Goal: Check status: Check status

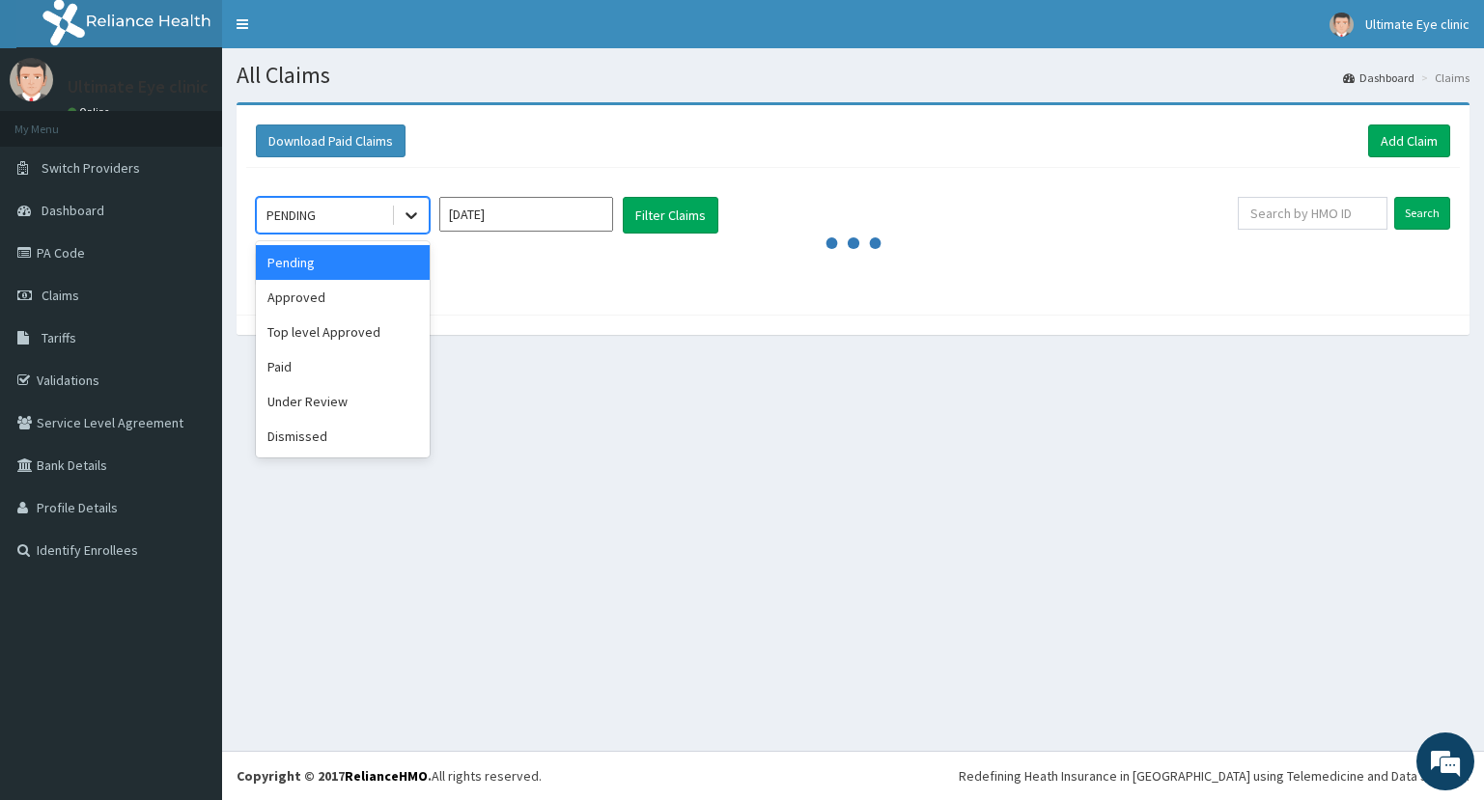
click at [402, 215] on icon at bounding box center [411, 215] width 19 height 19
drag, startPoint x: 499, startPoint y: 205, endPoint x: 498, endPoint y: 217, distance: 12.6
click at [499, 207] on input "Sep 2025" at bounding box center [526, 214] width 174 height 35
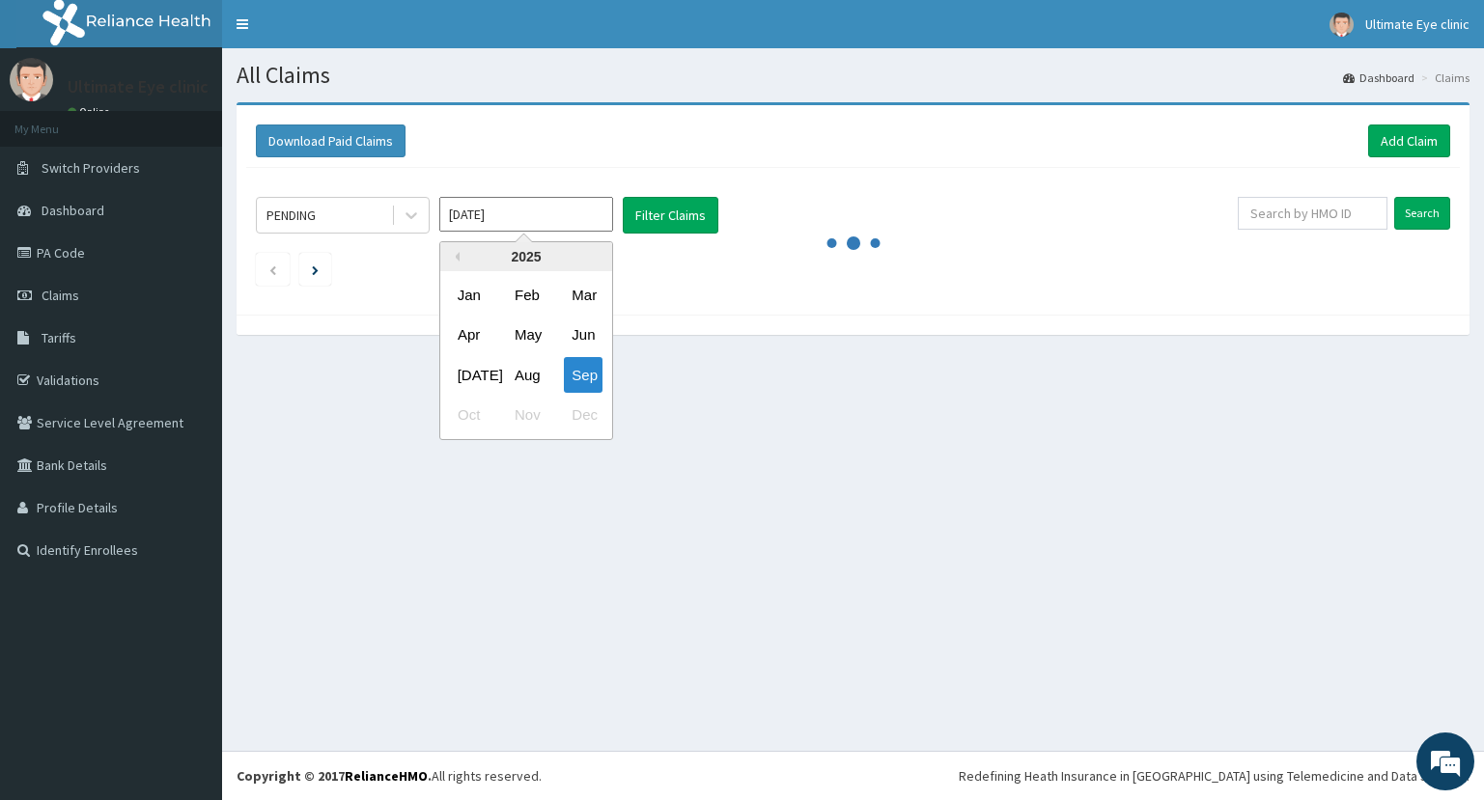
click at [498, 217] on input "Sep 2025" at bounding box center [526, 214] width 174 height 35
click at [539, 373] on div "Aug" at bounding box center [526, 375] width 39 height 36
type input "Aug 2025"
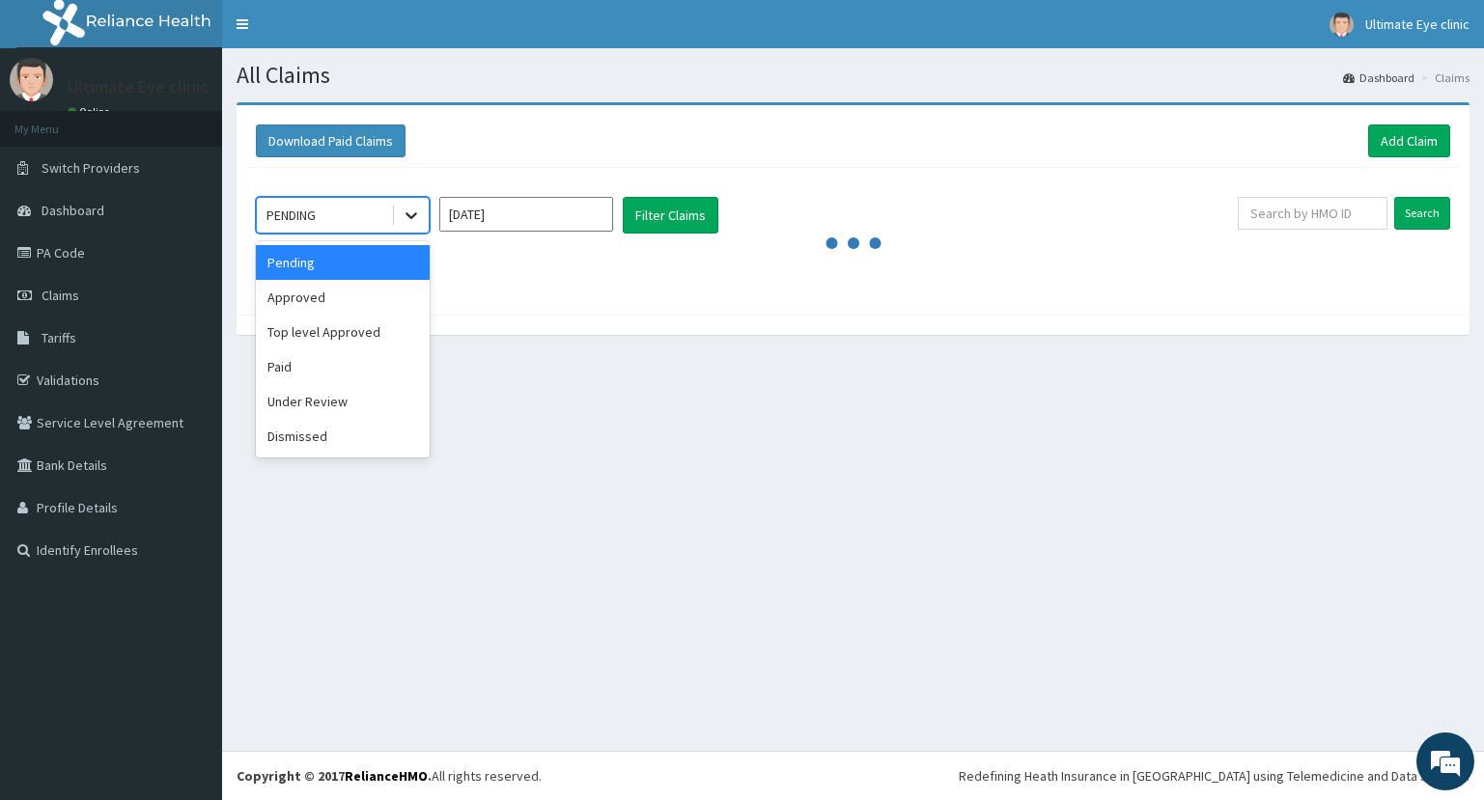
click at [405, 216] on icon at bounding box center [411, 215] width 19 height 19
click at [337, 300] on div "Approved" at bounding box center [343, 297] width 174 height 35
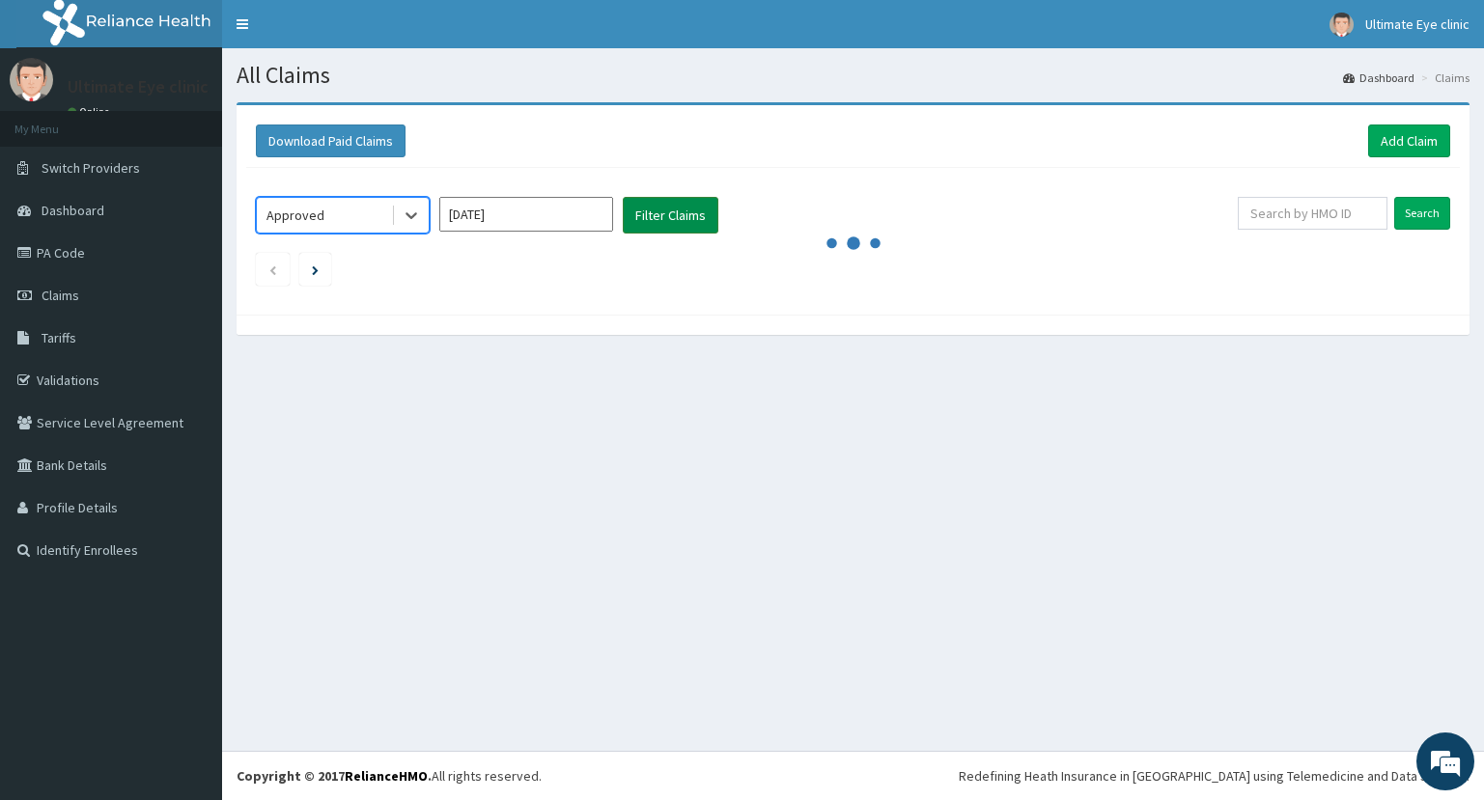
click at [668, 226] on button "Filter Claims" at bounding box center [671, 215] width 96 height 37
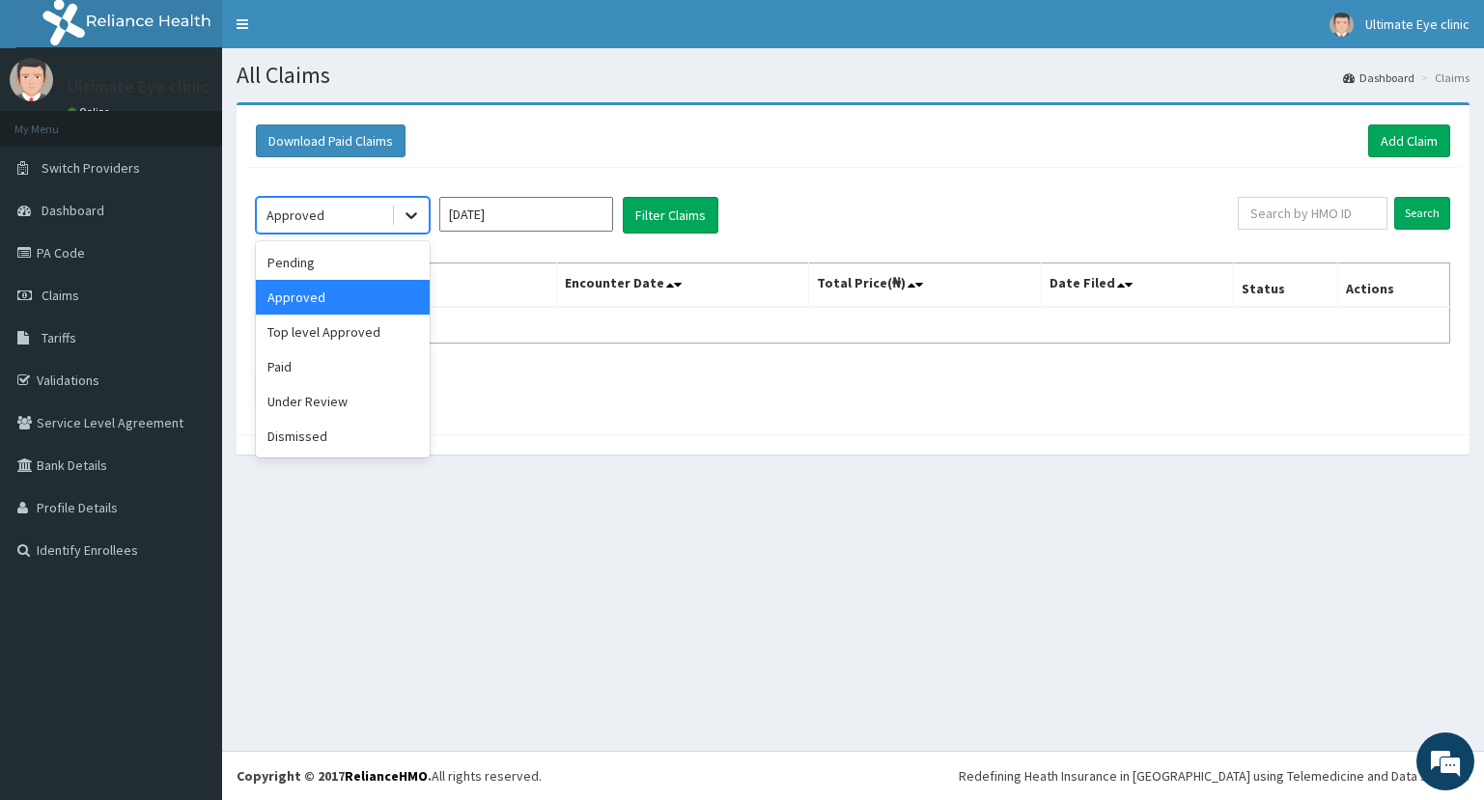
click at [408, 217] on icon at bounding box center [411, 215] width 19 height 19
click at [368, 373] on div "Paid" at bounding box center [343, 366] width 174 height 35
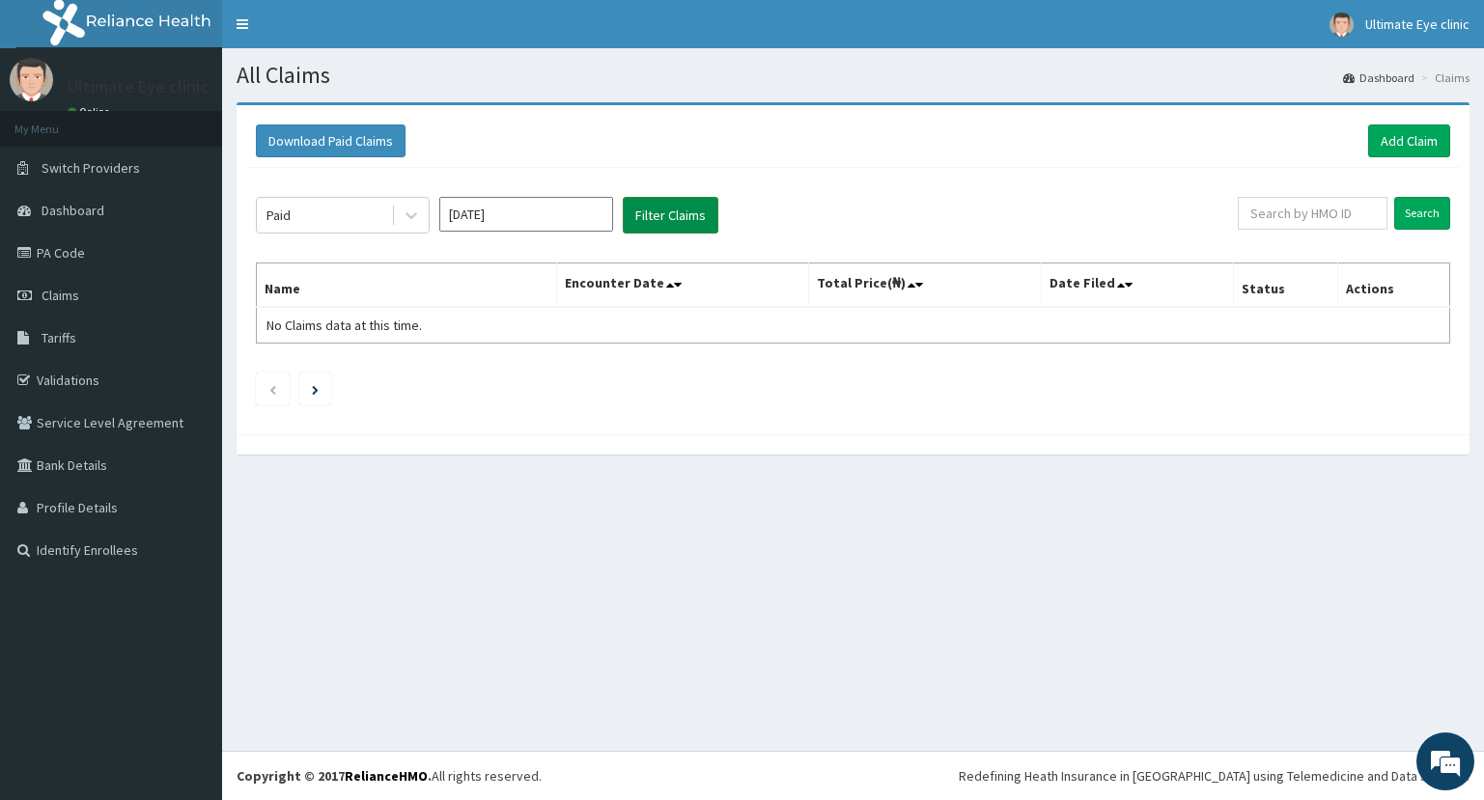
click at [638, 215] on button "Filter Claims" at bounding box center [671, 215] width 96 height 37
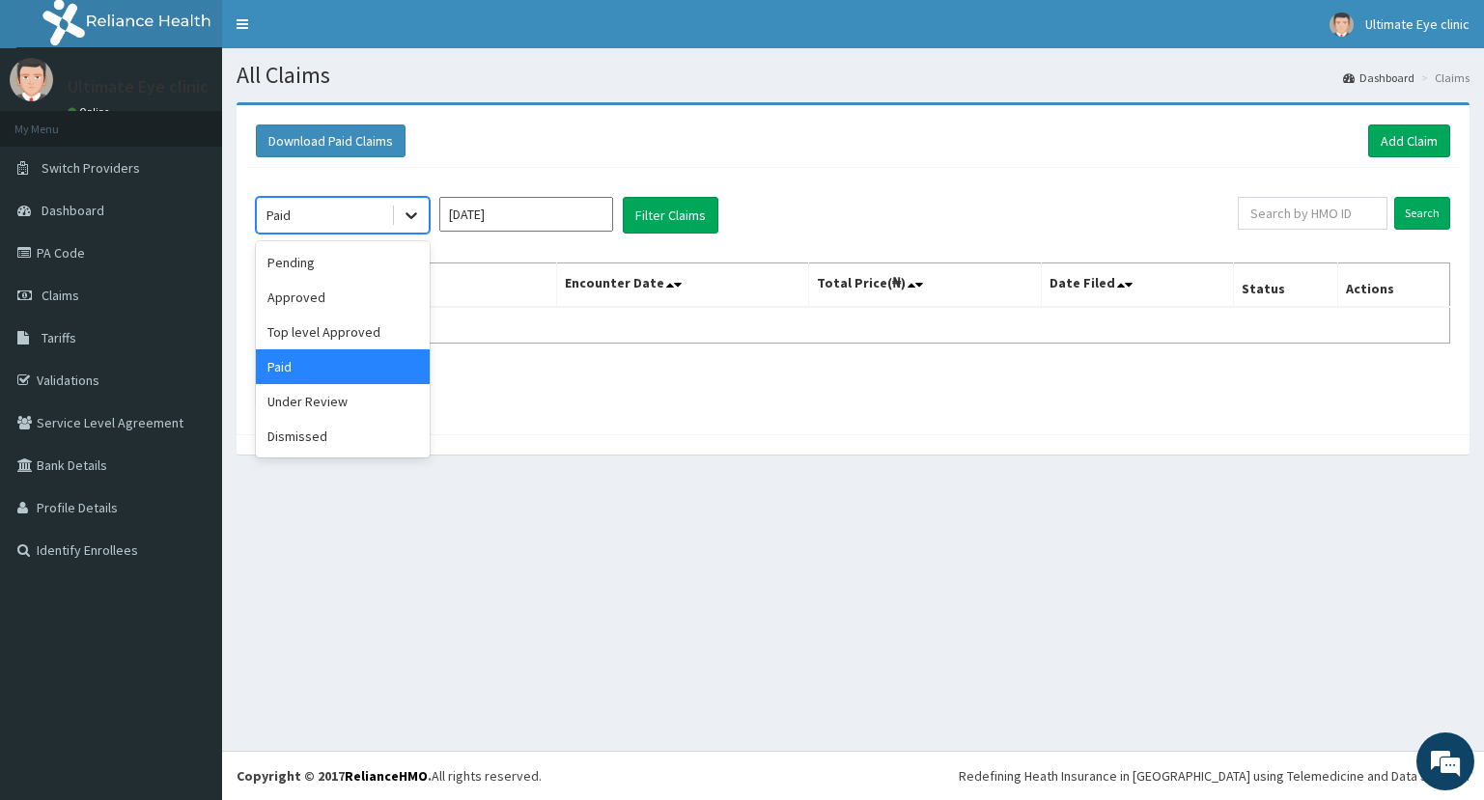
click at [410, 216] on icon at bounding box center [411, 216] width 12 height 7
click at [332, 291] on div "Approved" at bounding box center [343, 297] width 174 height 35
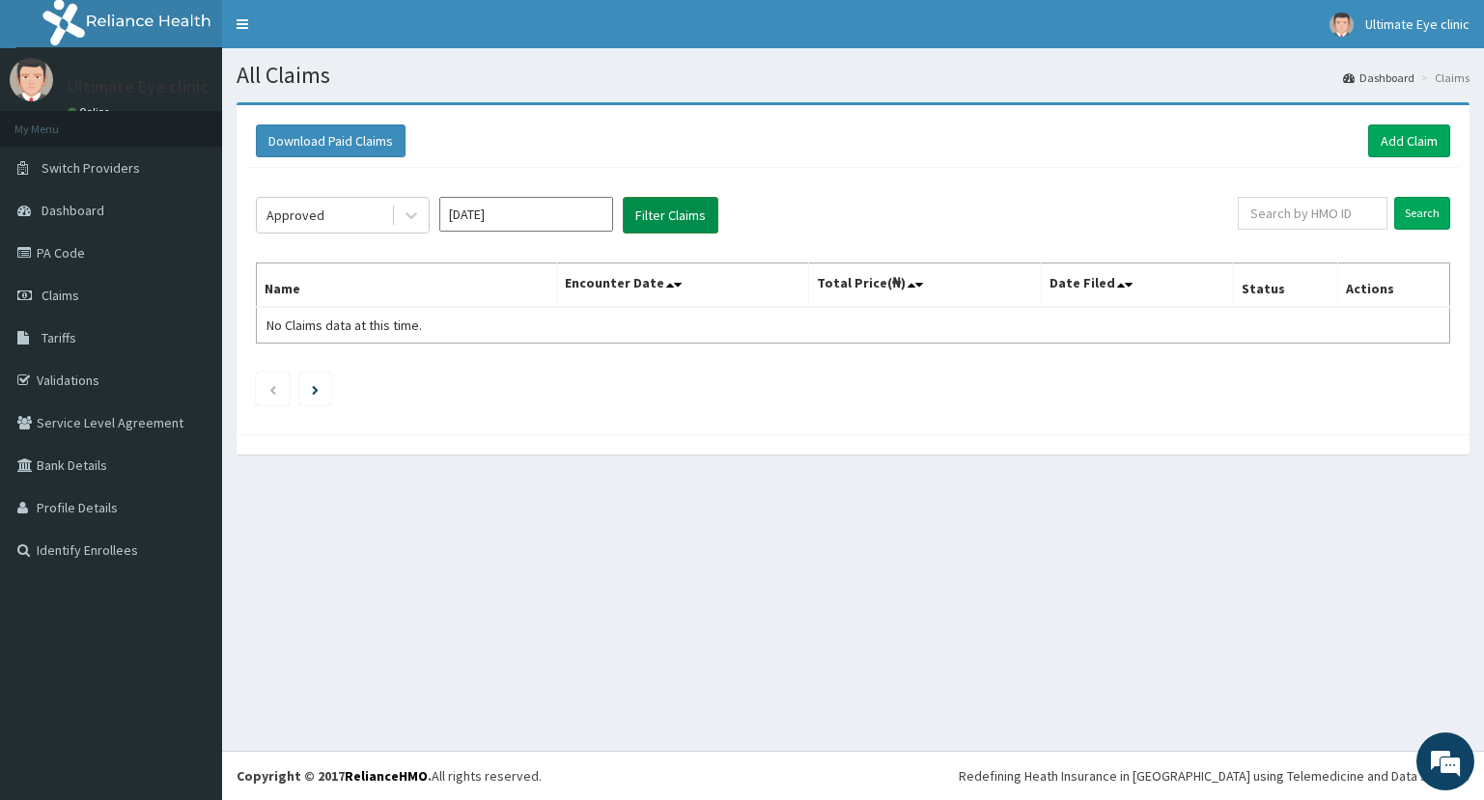
click at [689, 213] on button "Filter Claims" at bounding box center [671, 215] width 96 height 37
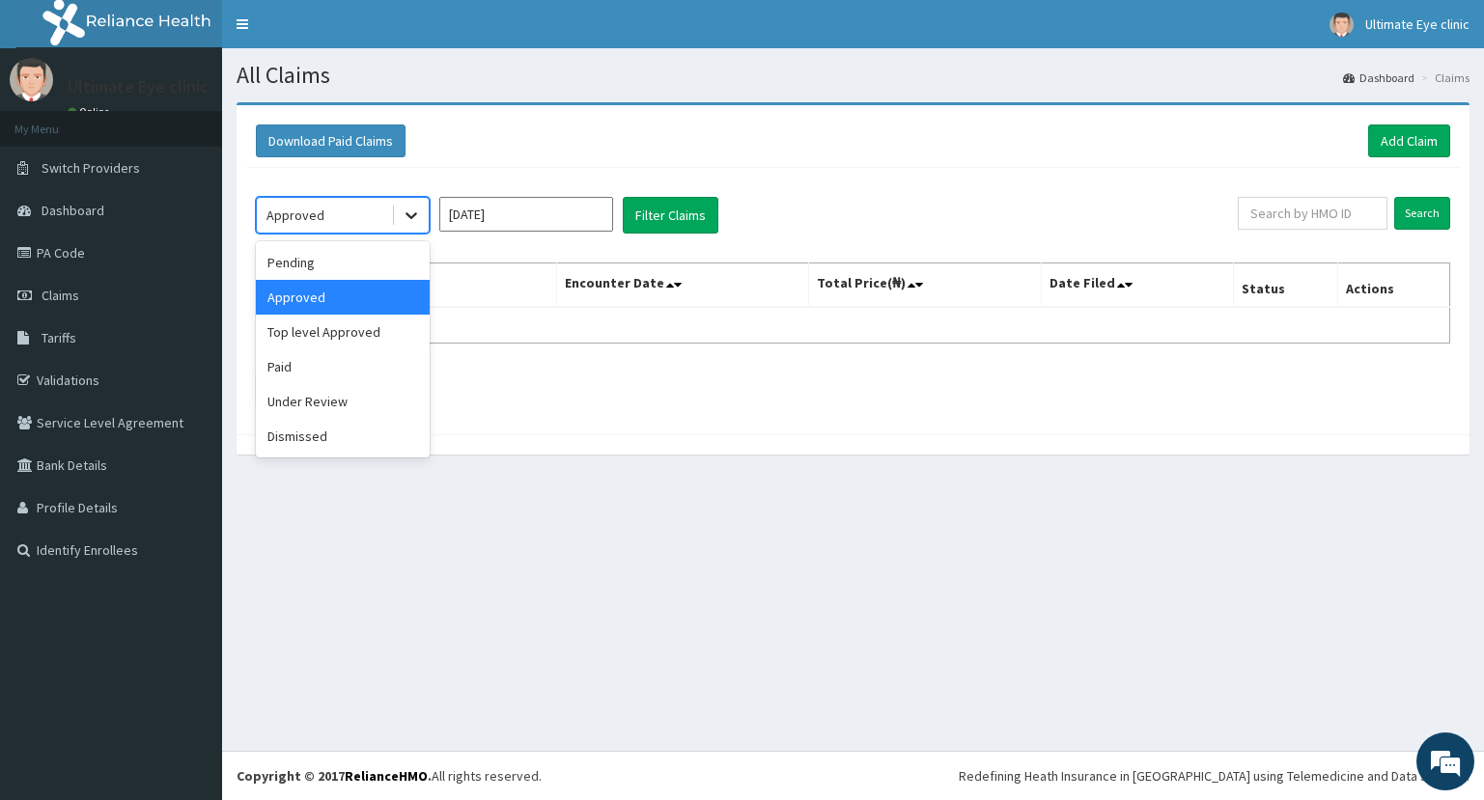
click at [408, 220] on icon at bounding box center [411, 215] width 19 height 19
click at [321, 364] on div "Paid" at bounding box center [343, 366] width 174 height 35
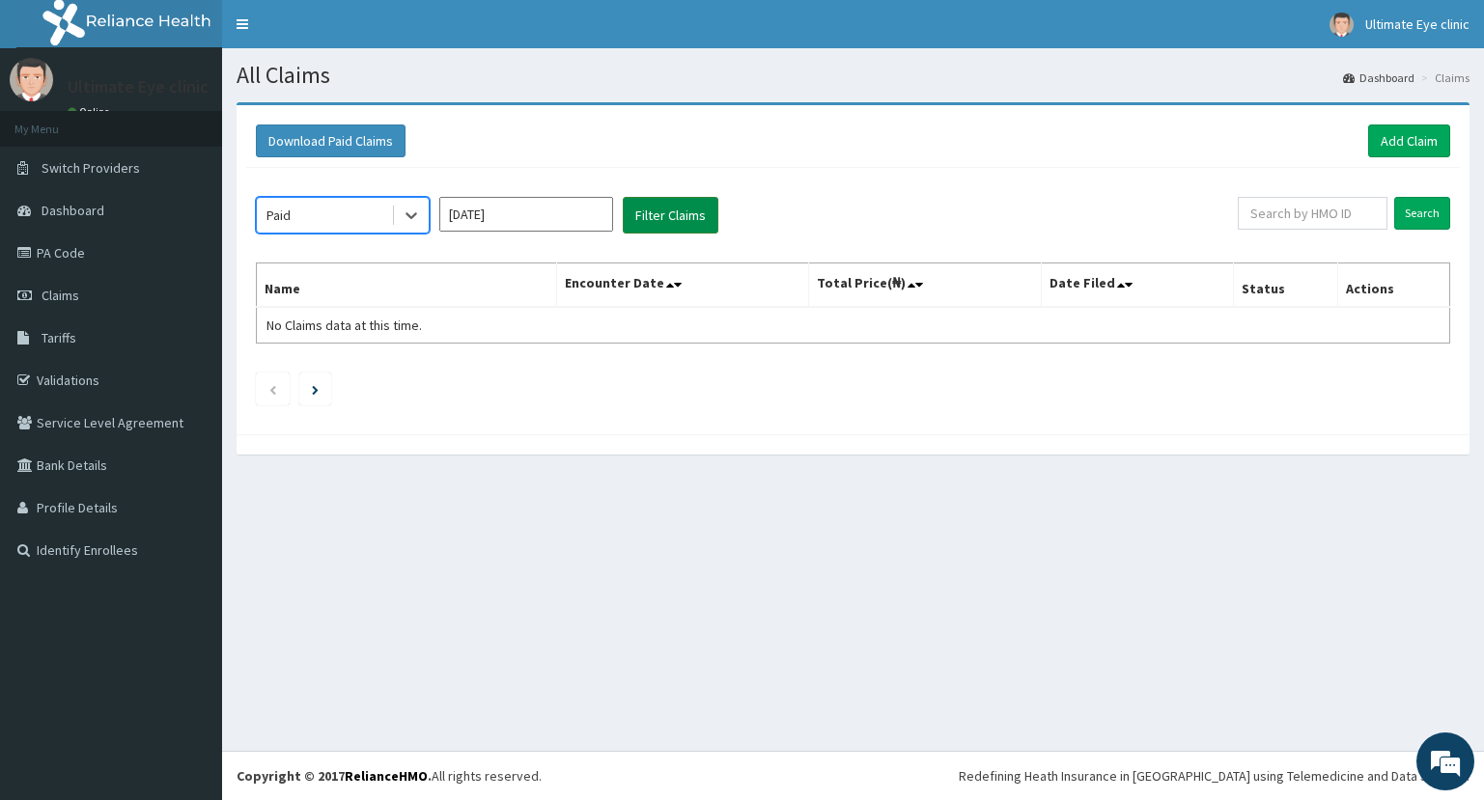
click at [652, 215] on button "Filter Claims" at bounding box center [671, 215] width 96 height 37
click at [130, 176] on span "Switch Providers" at bounding box center [91, 167] width 98 height 17
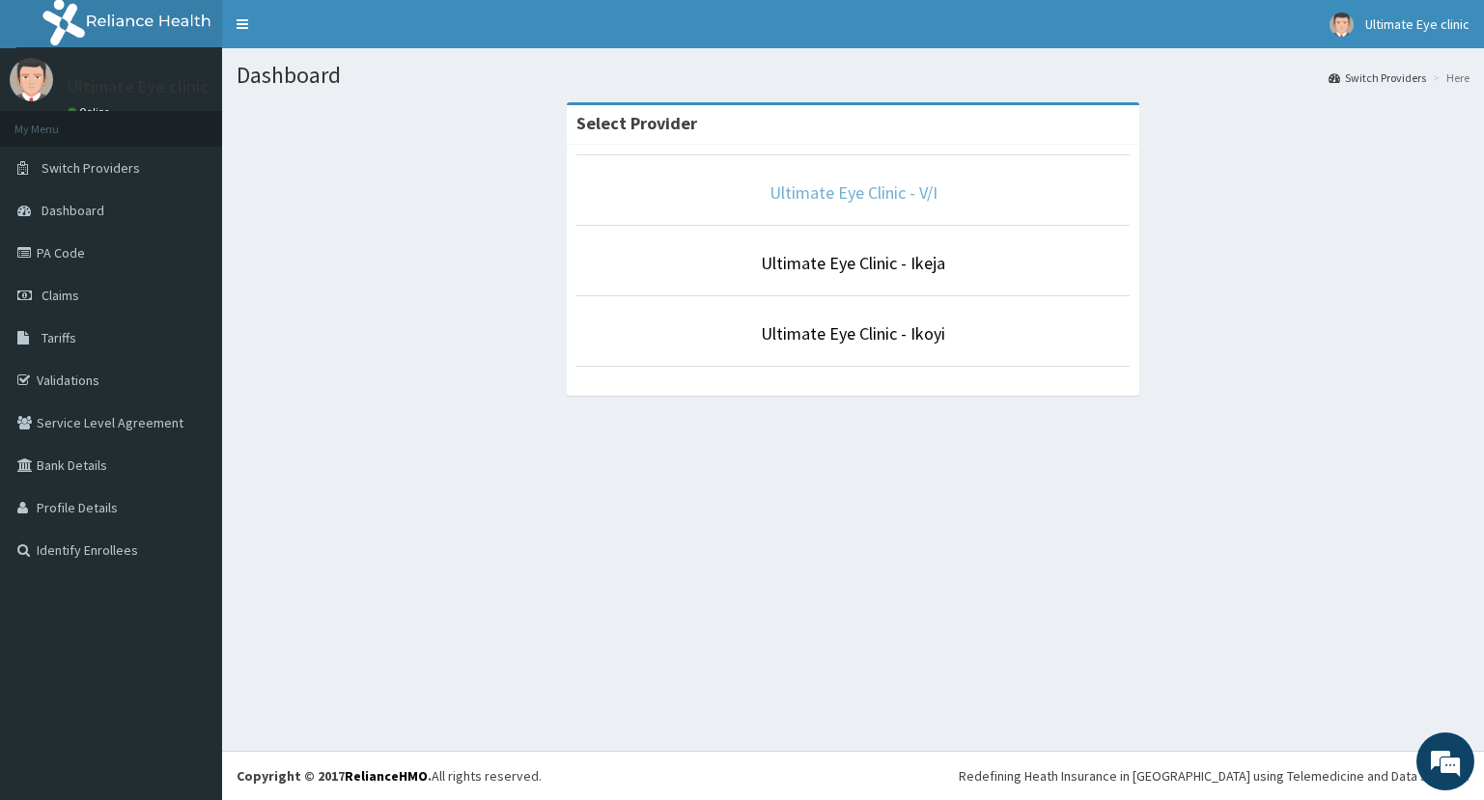
click at [811, 189] on link "Ultimate Eye Clinic - V/I" at bounding box center [853, 192] width 168 height 22
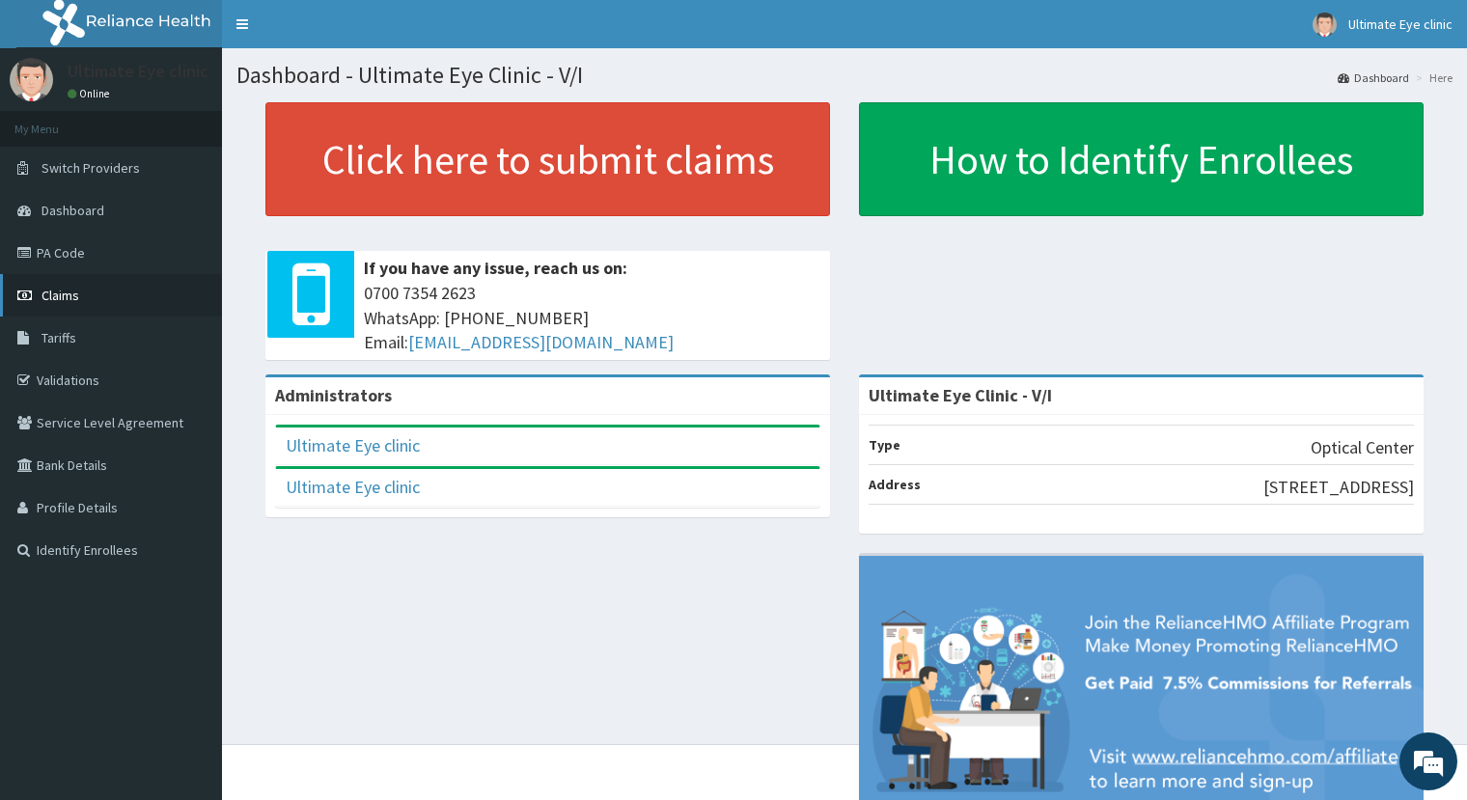
click at [80, 304] on link "Claims" at bounding box center [111, 295] width 222 height 42
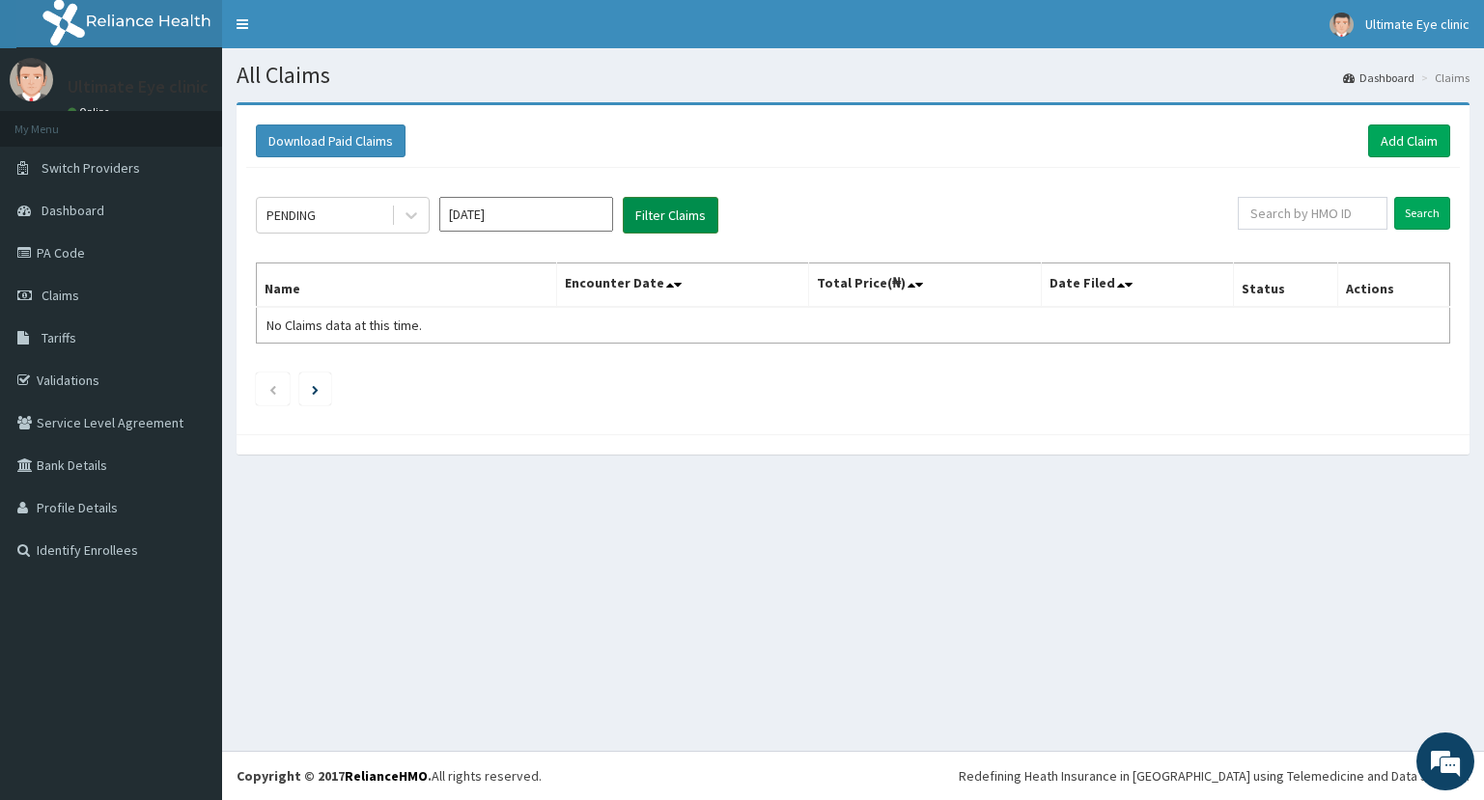
click at [657, 207] on button "Filter Claims" at bounding box center [671, 215] width 96 height 37
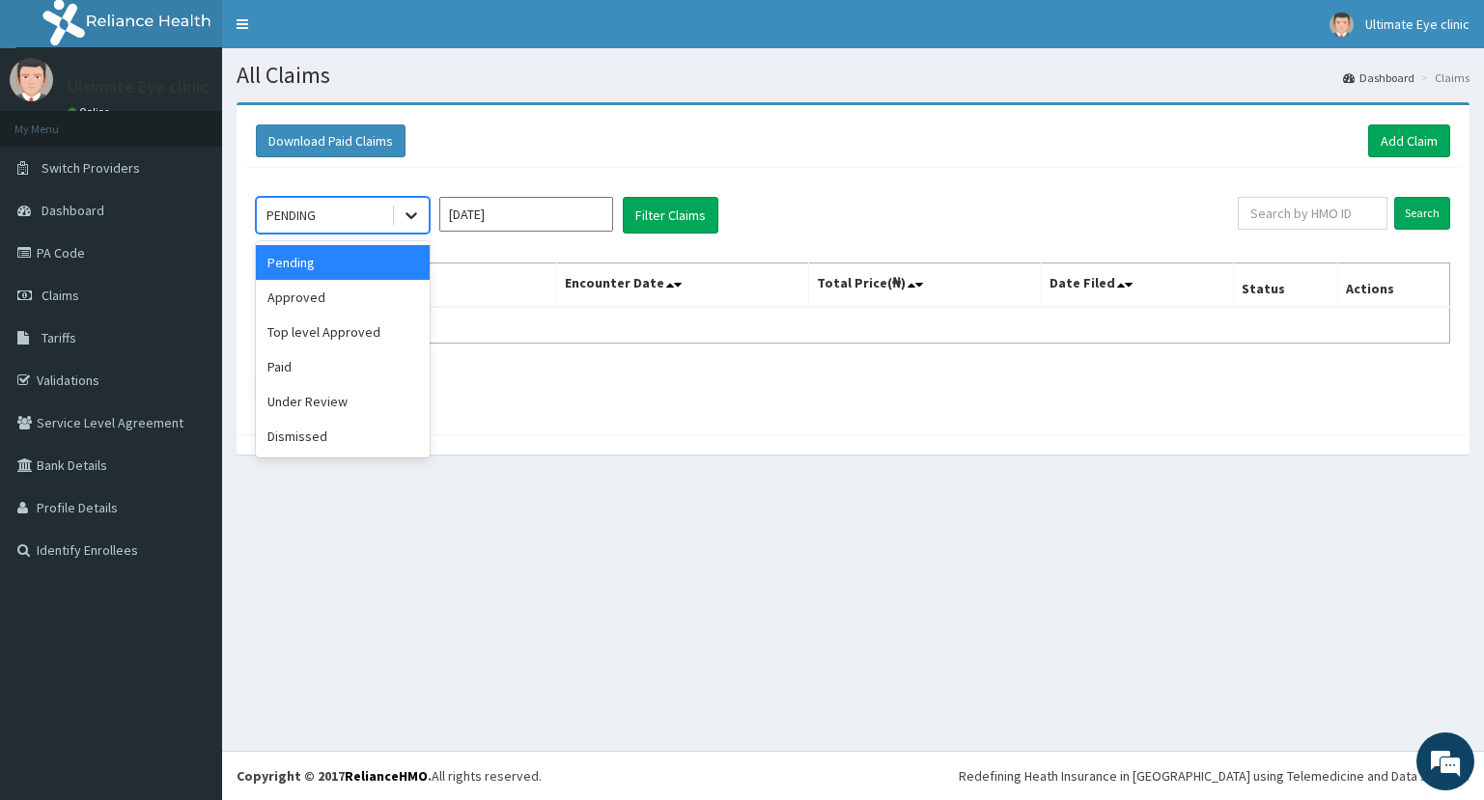
click at [409, 218] on icon at bounding box center [411, 215] width 19 height 19
click at [364, 299] on div "Approved" at bounding box center [343, 297] width 174 height 35
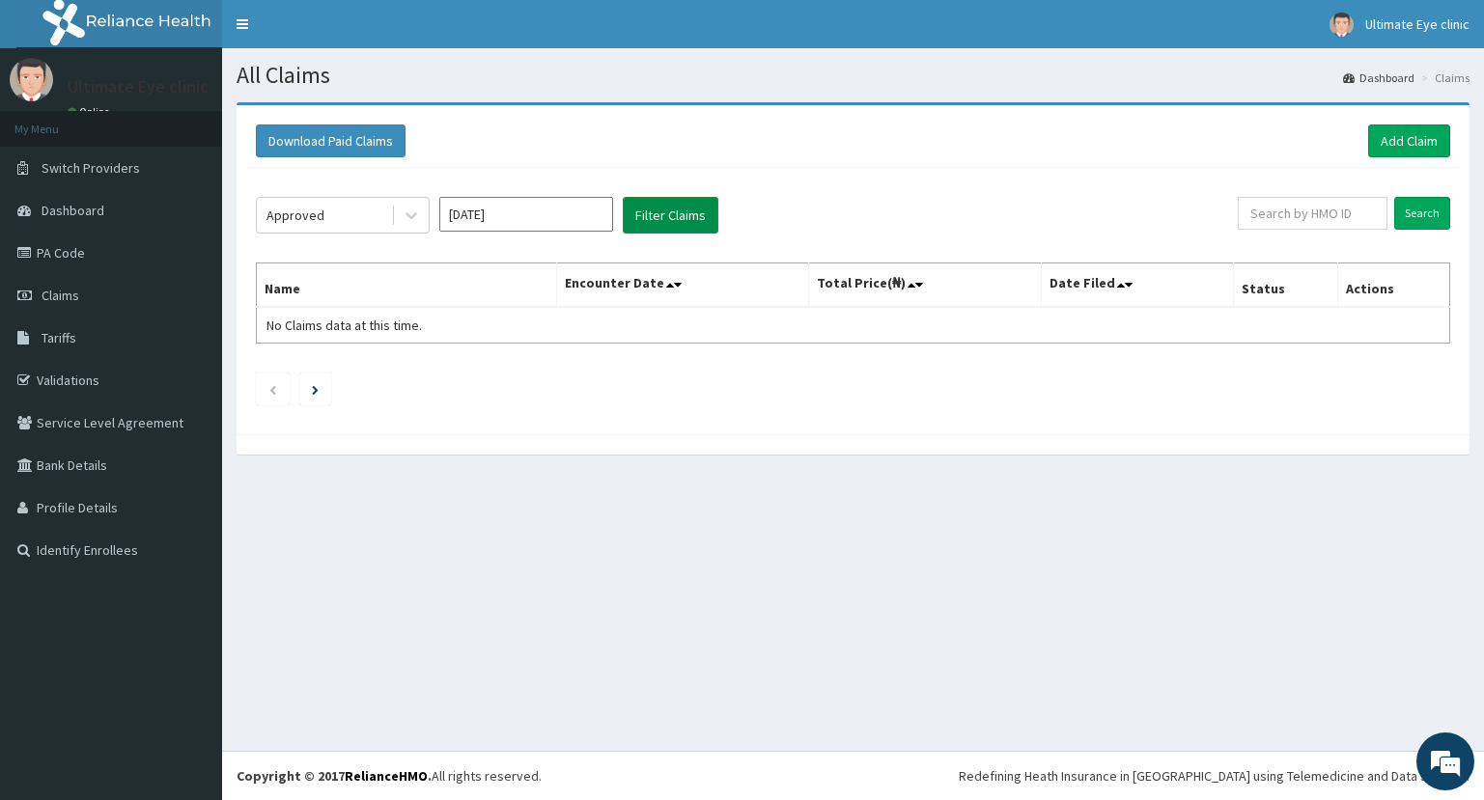
click at [684, 220] on button "Filter Claims" at bounding box center [671, 215] width 96 height 37
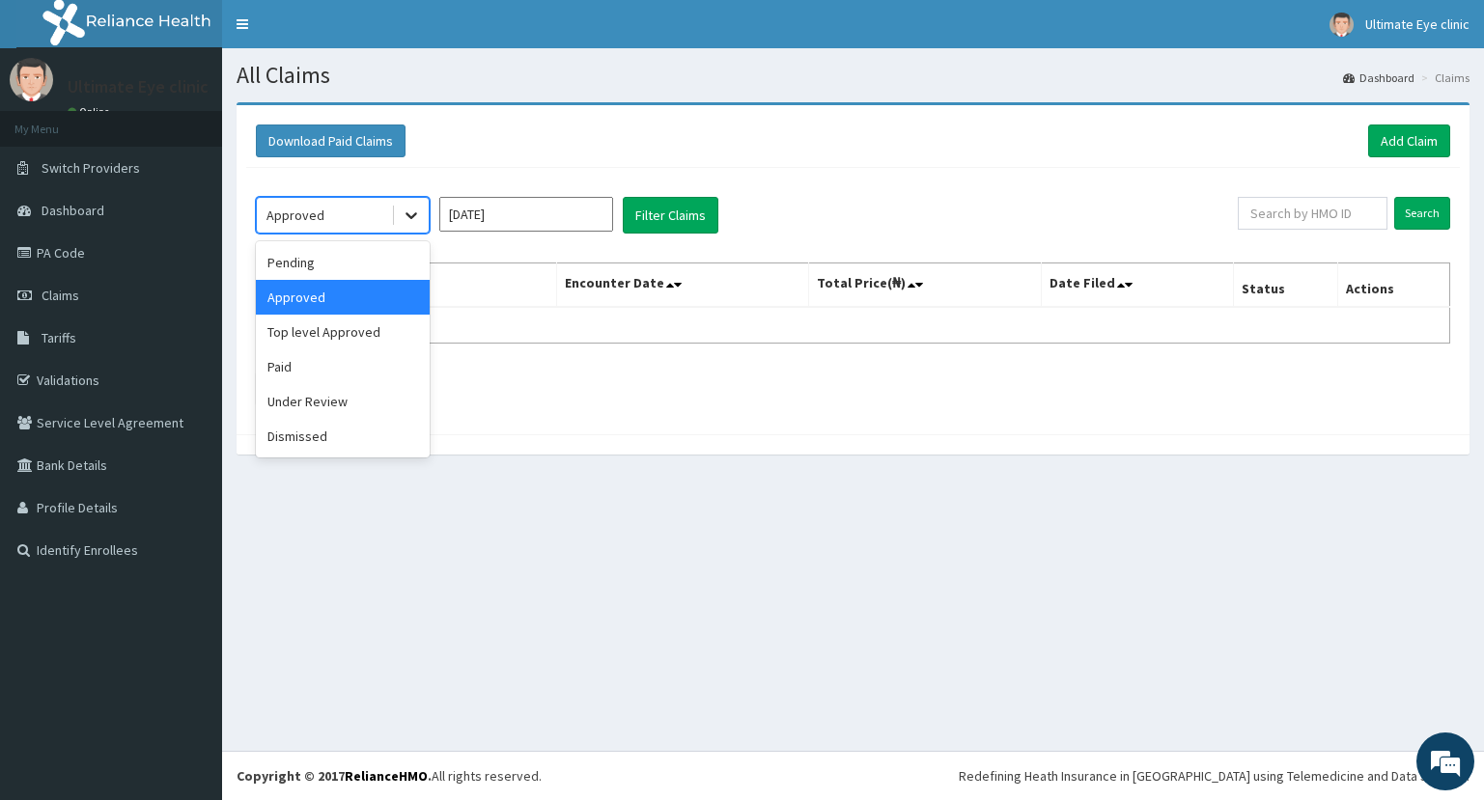
click at [409, 214] on icon at bounding box center [411, 215] width 19 height 19
click at [361, 337] on div "Top level Approved" at bounding box center [343, 332] width 174 height 35
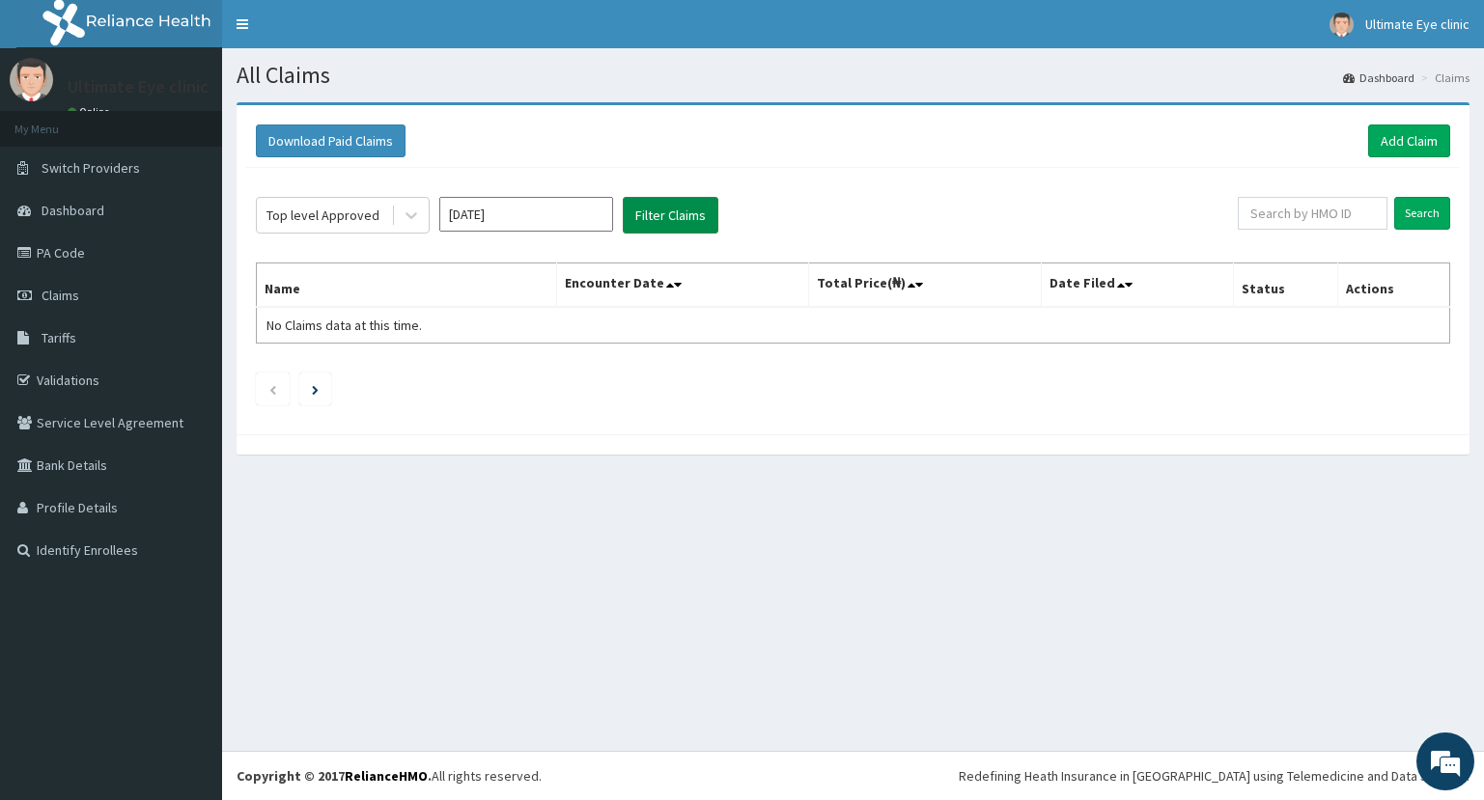
click at [676, 219] on button "Filter Claims" at bounding box center [671, 215] width 96 height 37
click at [414, 222] on icon at bounding box center [411, 215] width 19 height 19
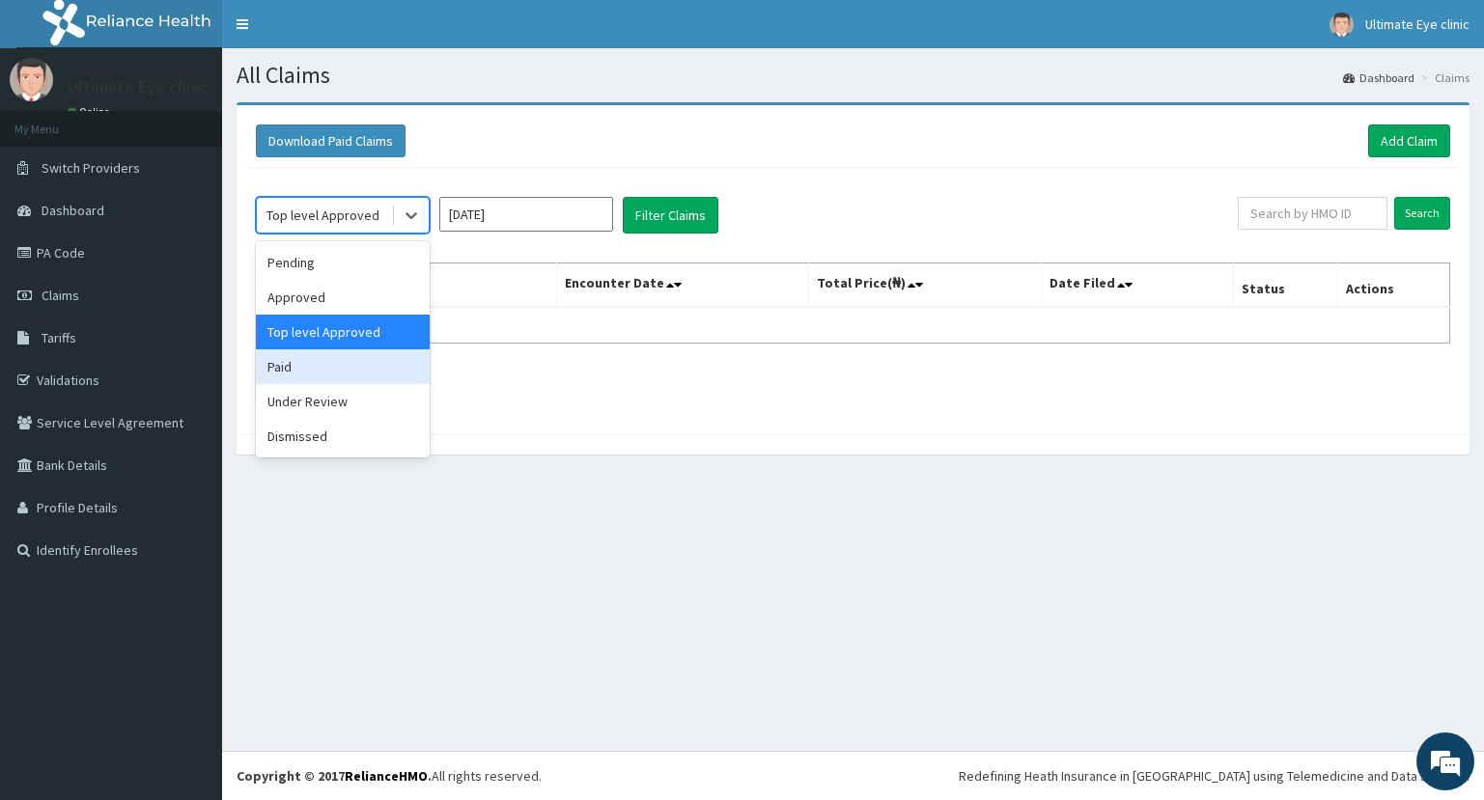
click at [354, 374] on div "Paid" at bounding box center [343, 366] width 174 height 35
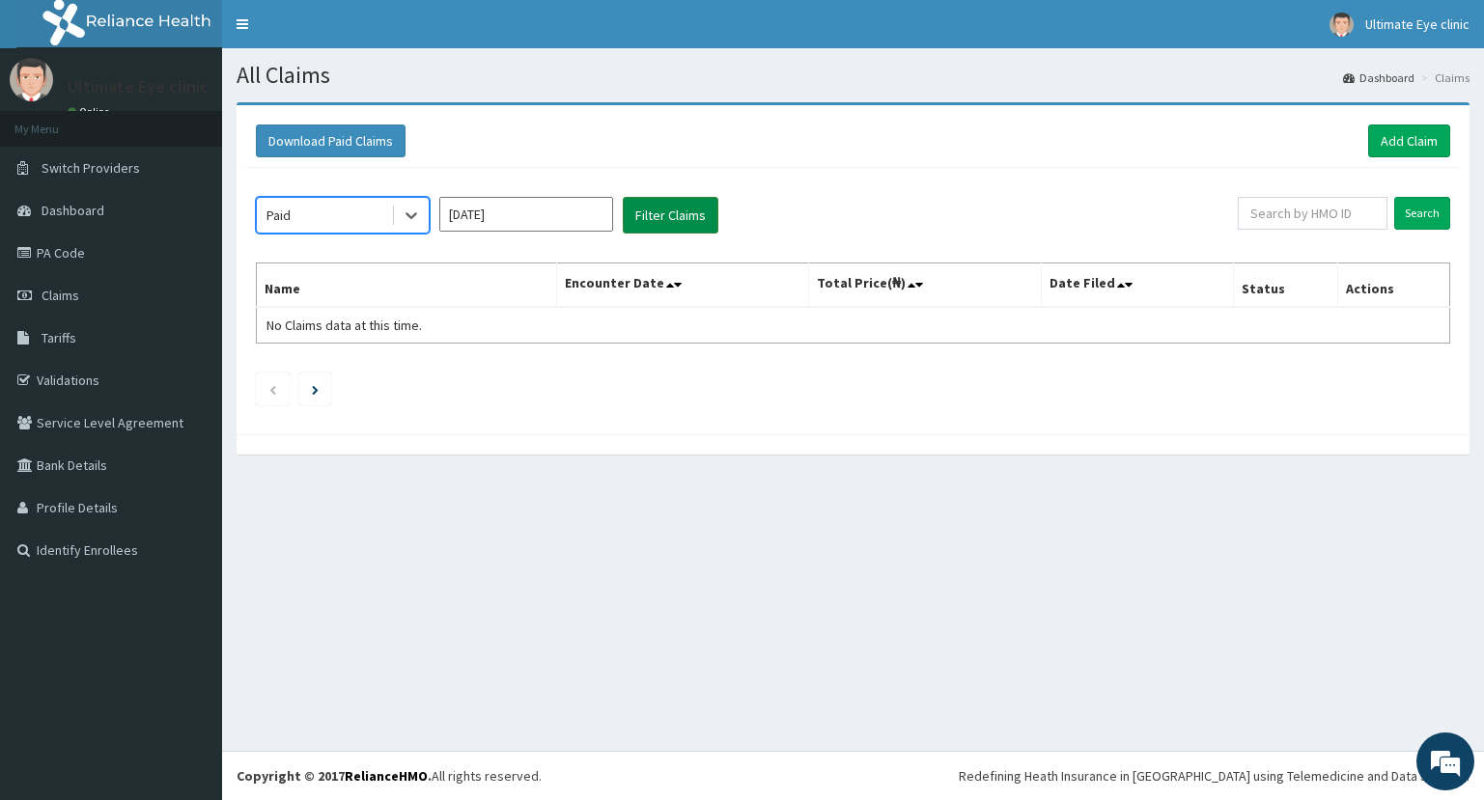
click at [666, 208] on button "Filter Claims" at bounding box center [671, 215] width 96 height 37
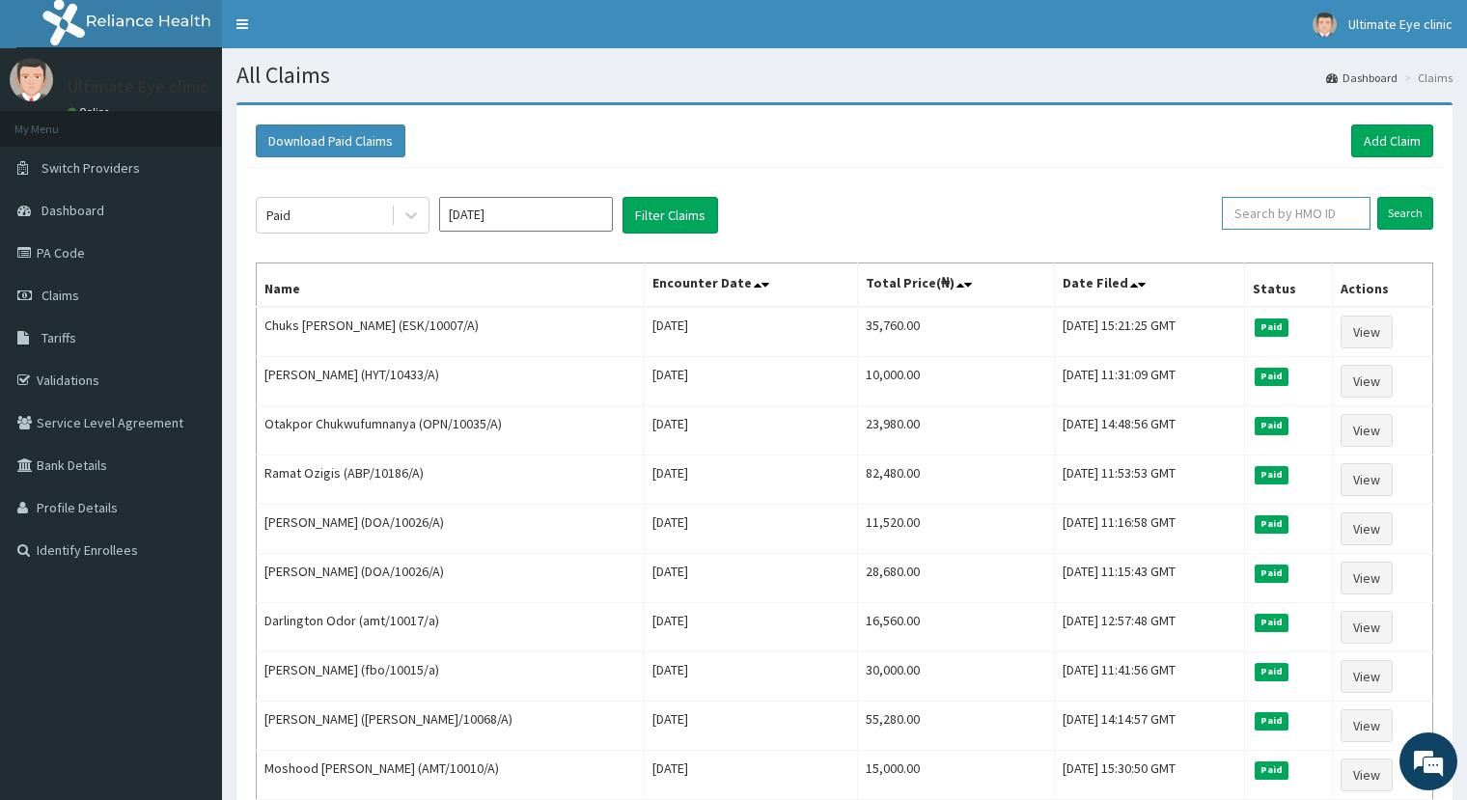
click at [1283, 213] on input "text" at bounding box center [1296, 213] width 149 height 33
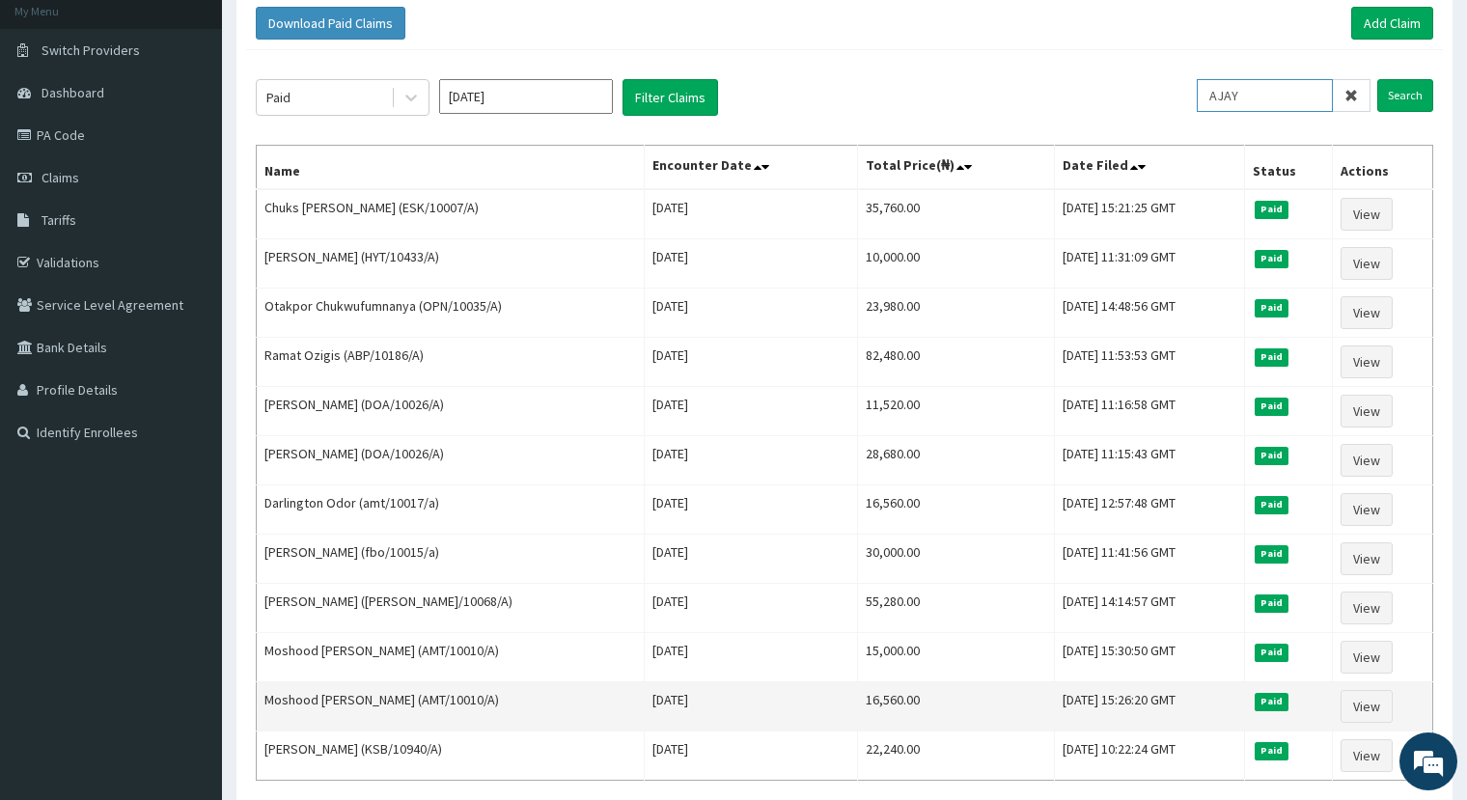
scroll to position [97, 0]
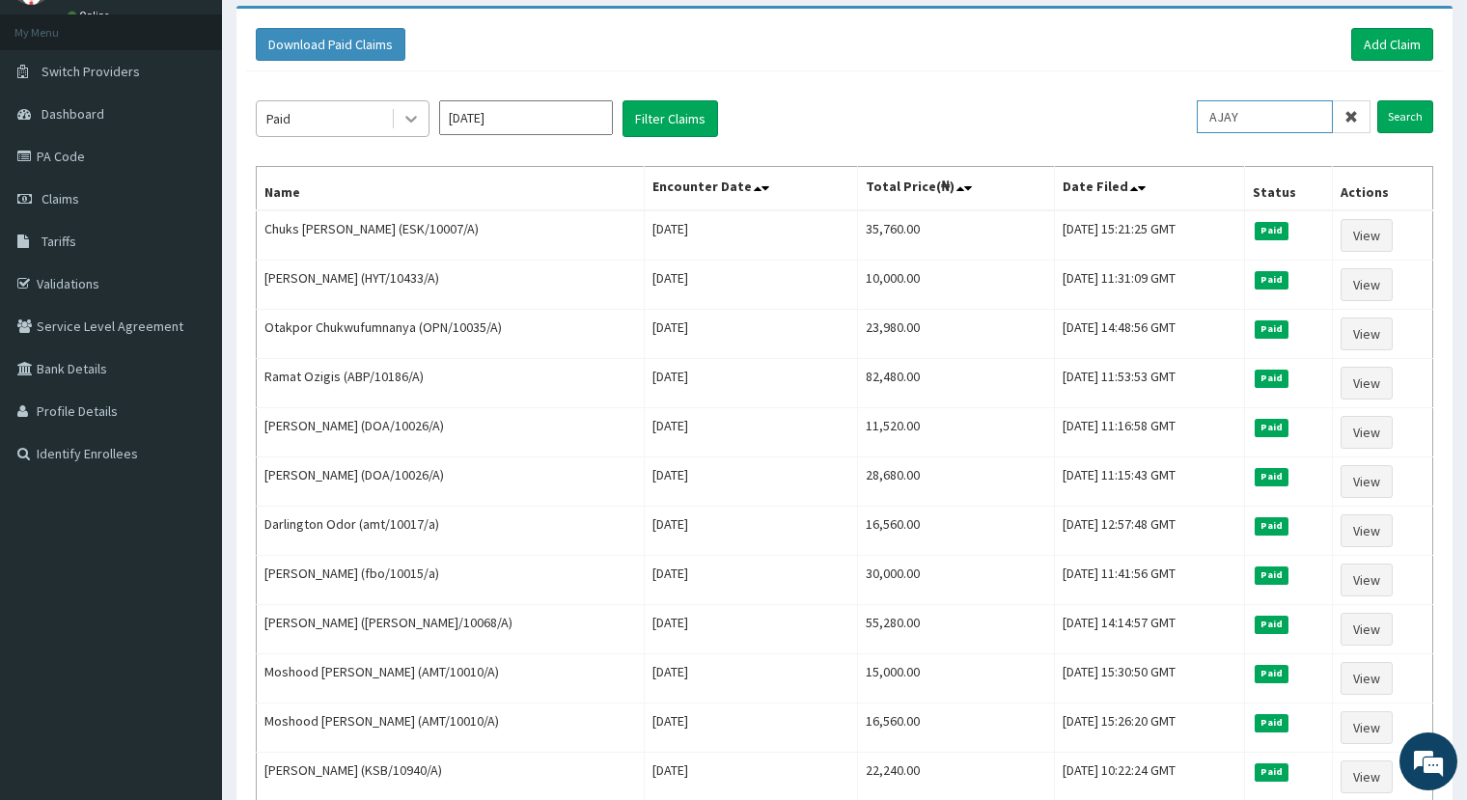
type input "AJAY"
click at [405, 119] on icon at bounding box center [411, 118] width 19 height 19
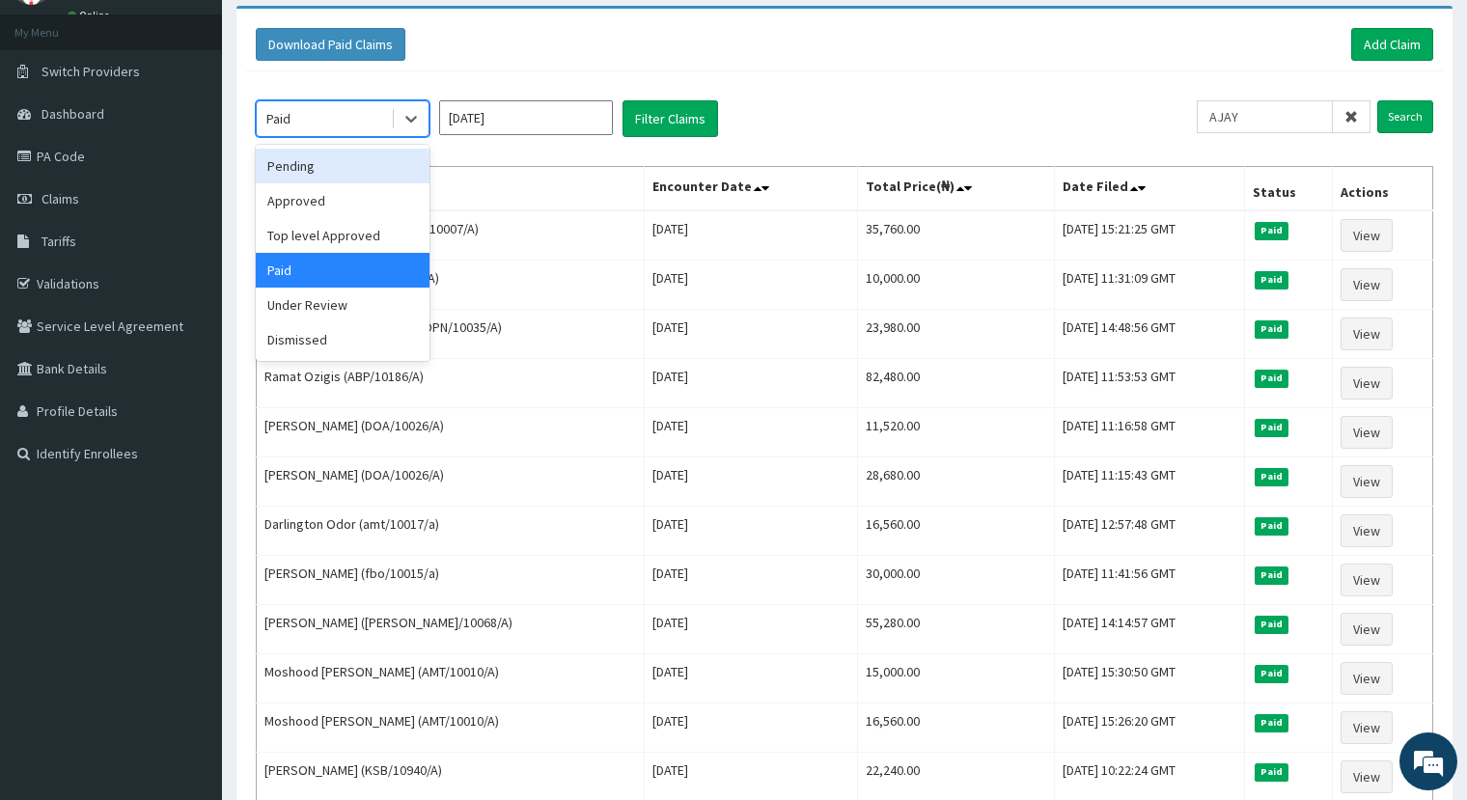
click at [346, 161] on div "Pending" at bounding box center [343, 166] width 174 height 35
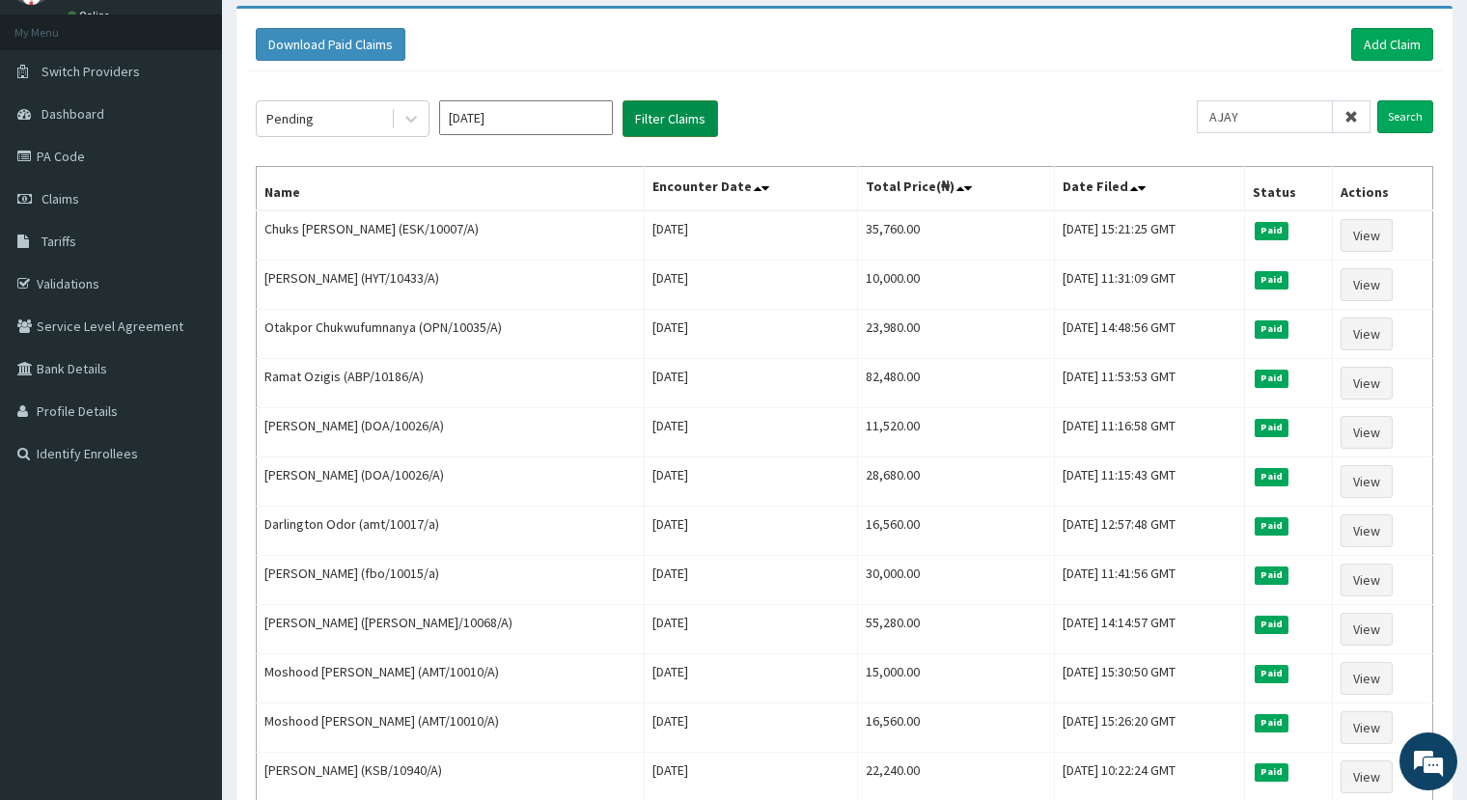
click at [691, 125] on button "Filter Claims" at bounding box center [671, 118] width 96 height 37
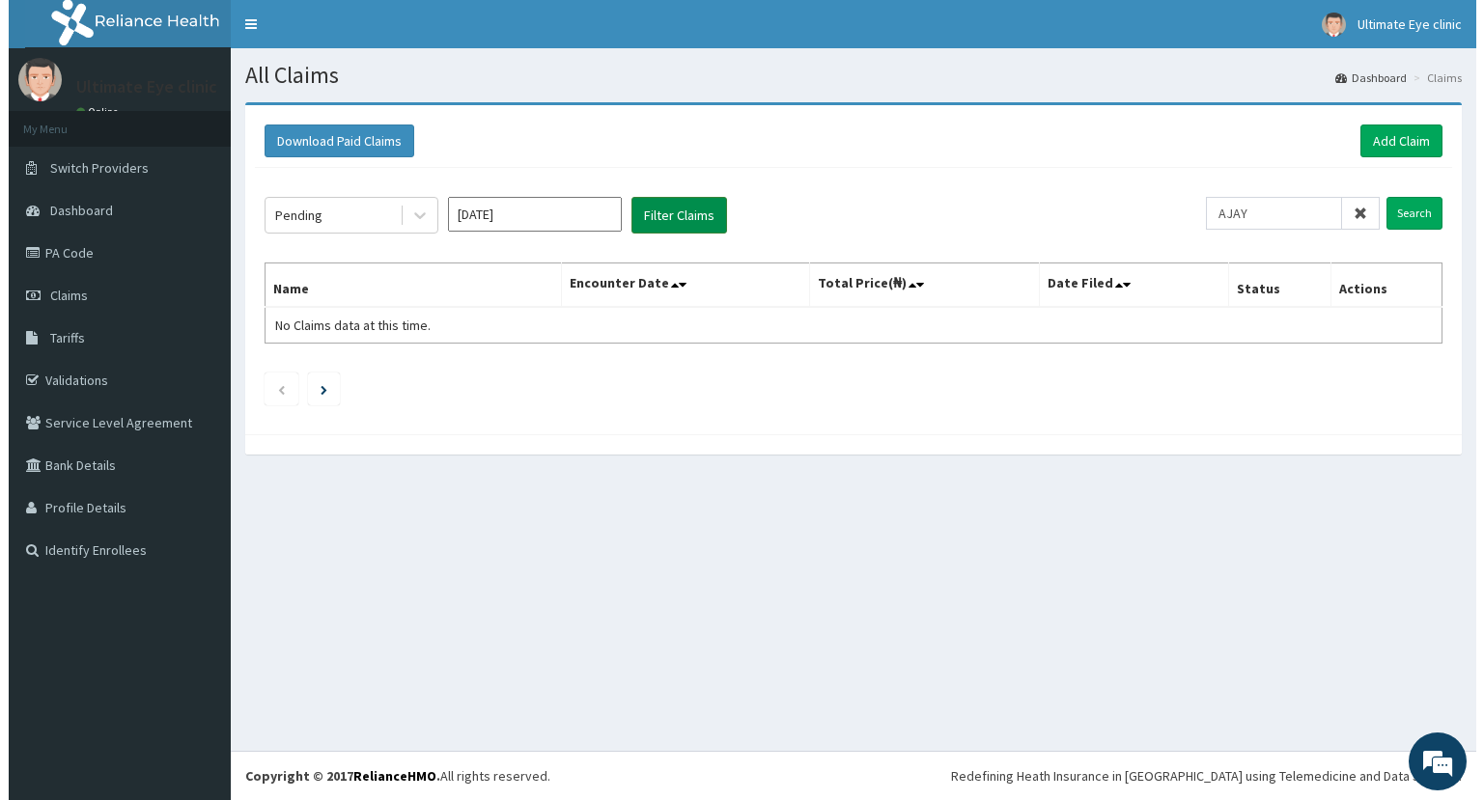
scroll to position [0, 0]
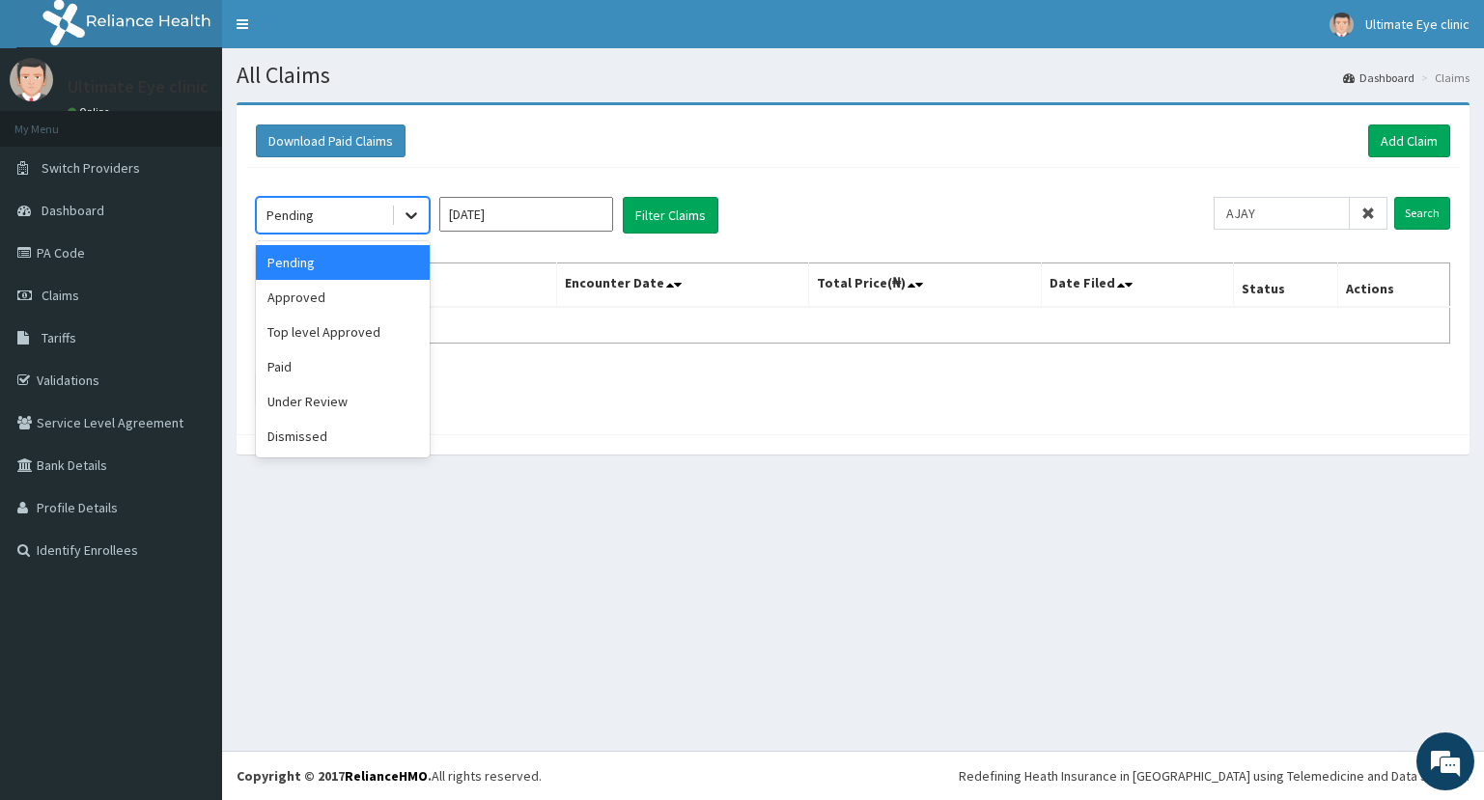
click at [410, 215] on icon at bounding box center [411, 215] width 19 height 19
click at [325, 308] on div "Approved" at bounding box center [343, 297] width 174 height 35
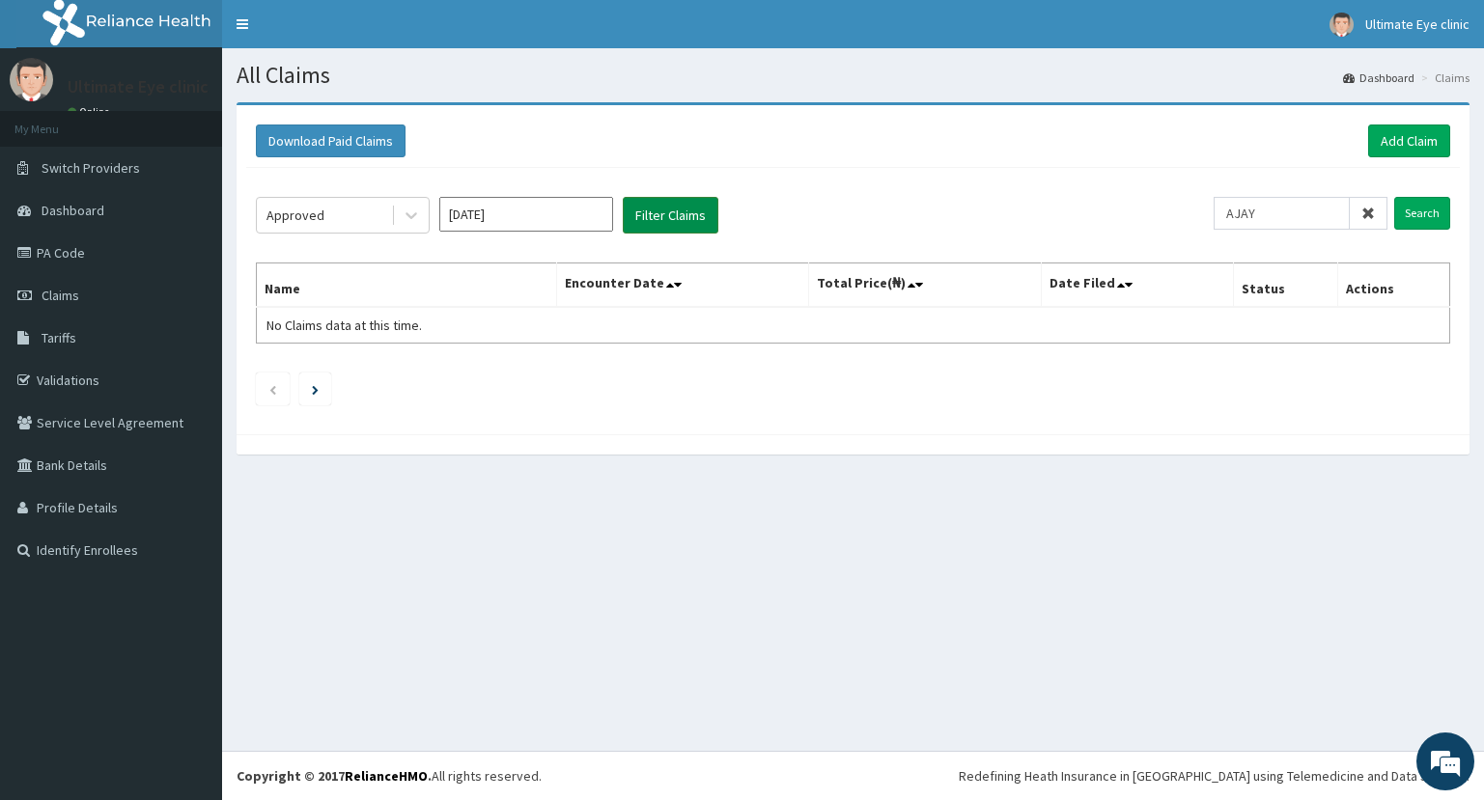
click at [673, 216] on button "Filter Claims" at bounding box center [671, 215] width 96 height 37
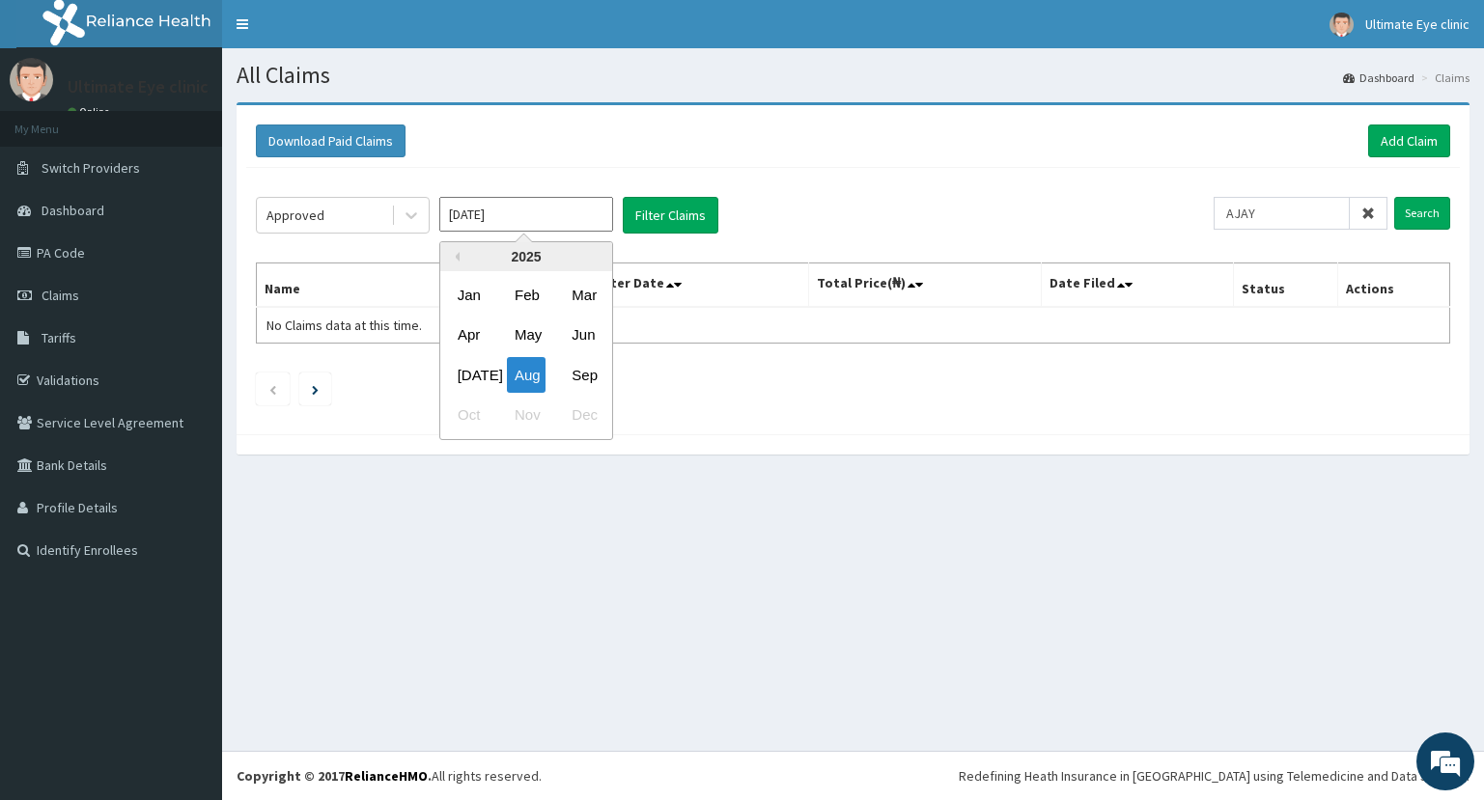
click at [565, 224] on input "Aug 2025" at bounding box center [526, 214] width 174 height 35
click at [576, 376] on div "Sep" at bounding box center [583, 375] width 39 height 36
type input "Sep 2025"
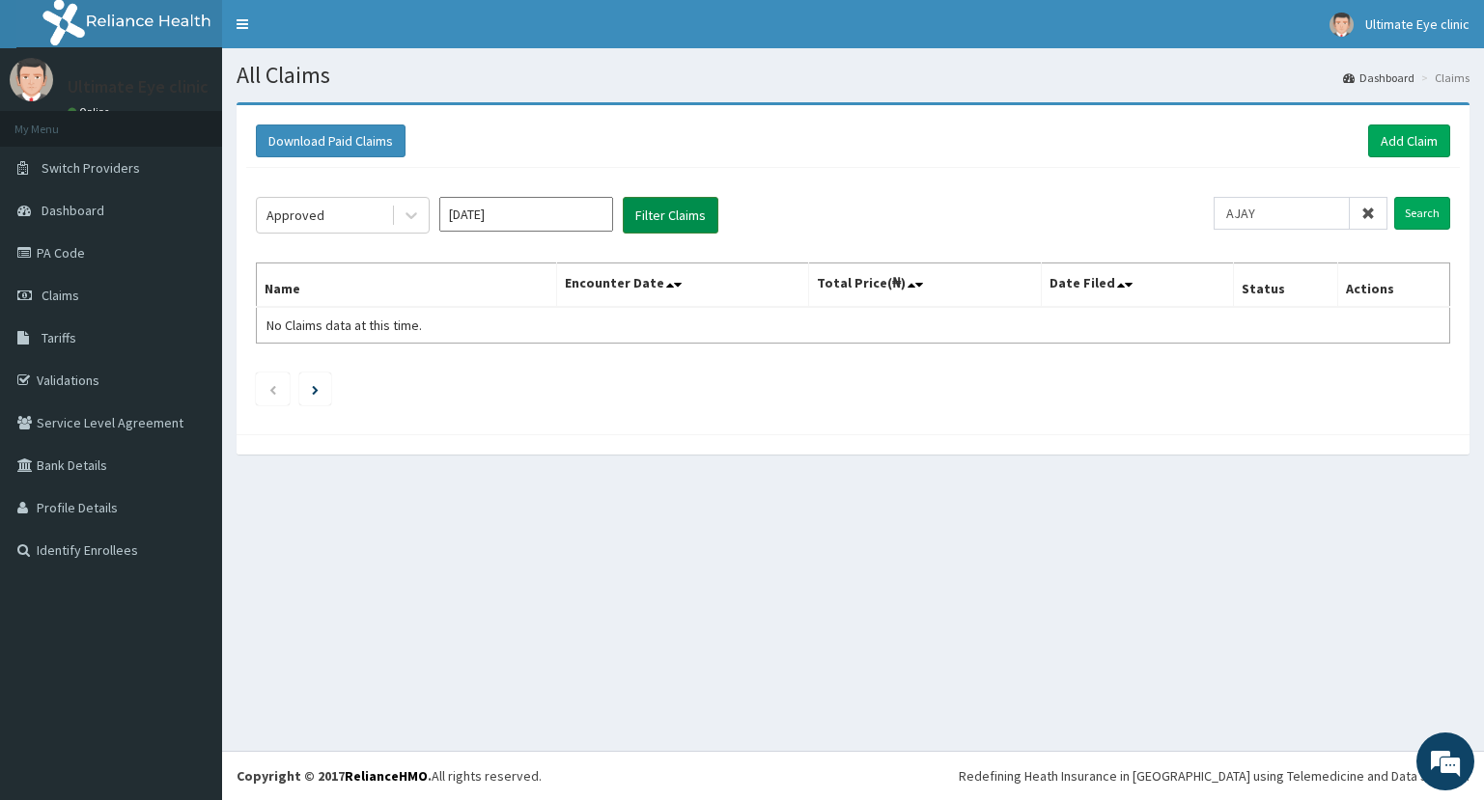
click at [656, 213] on button "Filter Claims" at bounding box center [671, 215] width 96 height 37
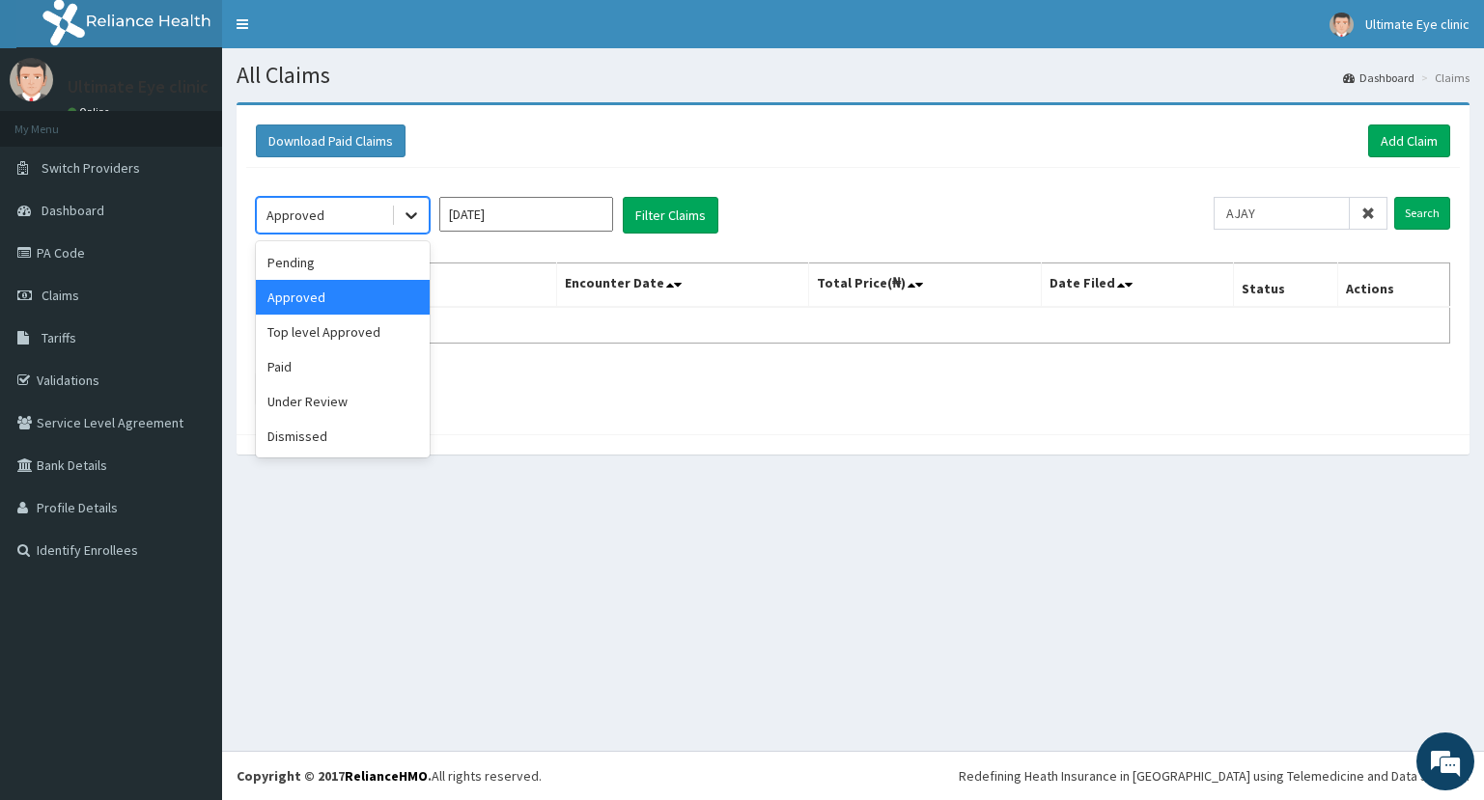
click at [409, 212] on icon at bounding box center [411, 215] width 19 height 19
click at [388, 274] on div "Pending" at bounding box center [343, 262] width 174 height 35
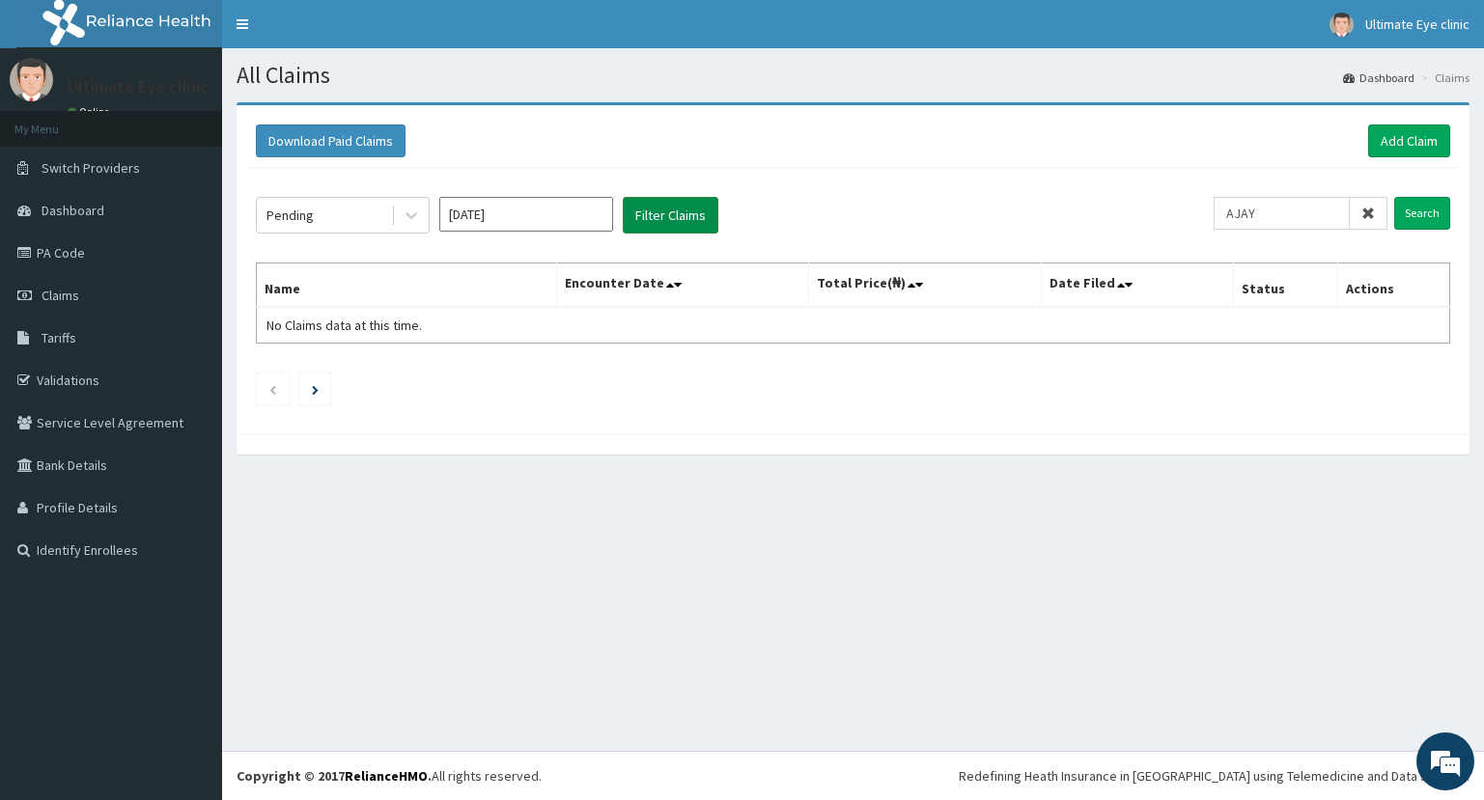
click at [643, 216] on button "Filter Claims" at bounding box center [671, 215] width 96 height 37
click at [424, 215] on div at bounding box center [411, 215] width 35 height 35
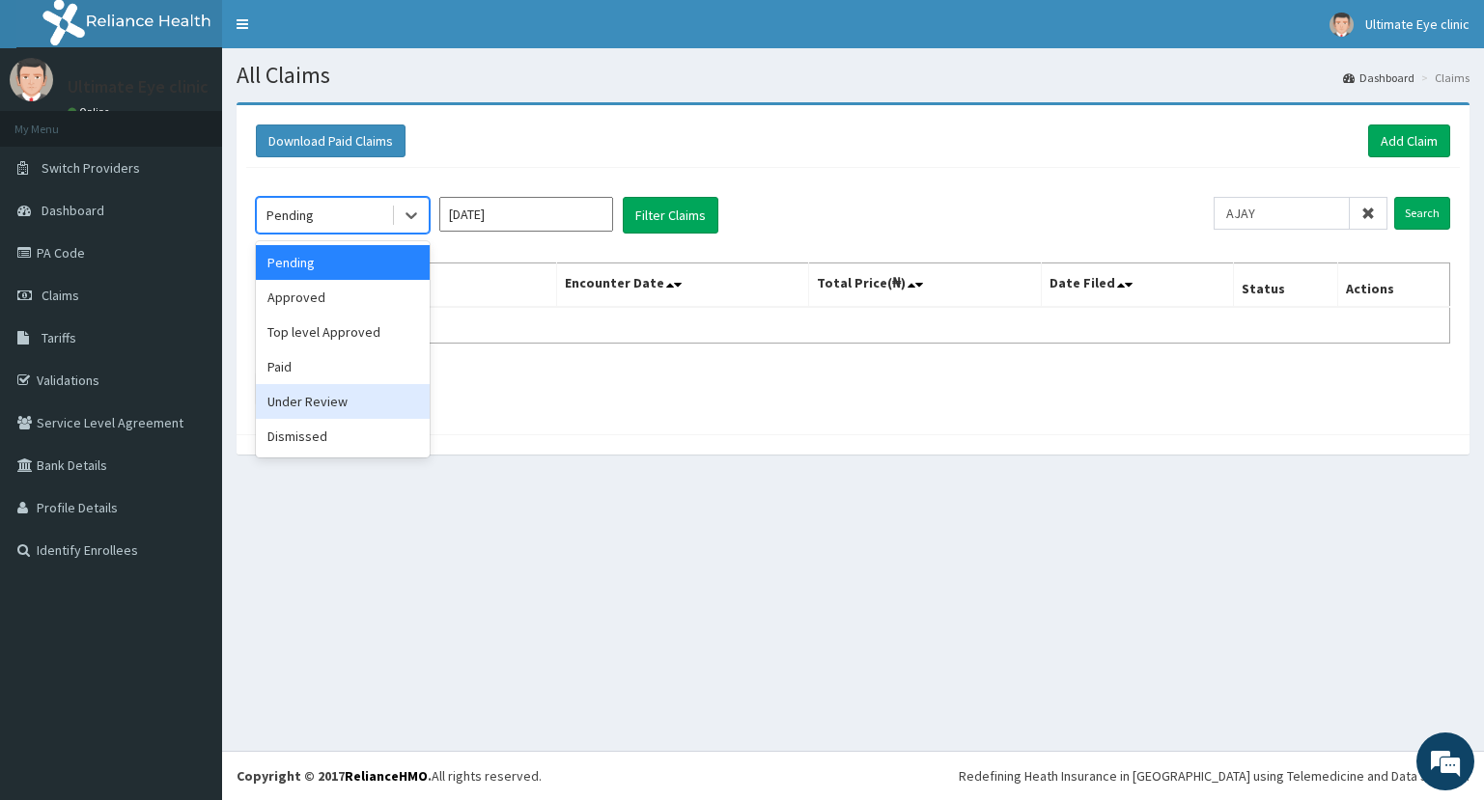
click at [359, 404] on div "Under Review" at bounding box center [343, 401] width 174 height 35
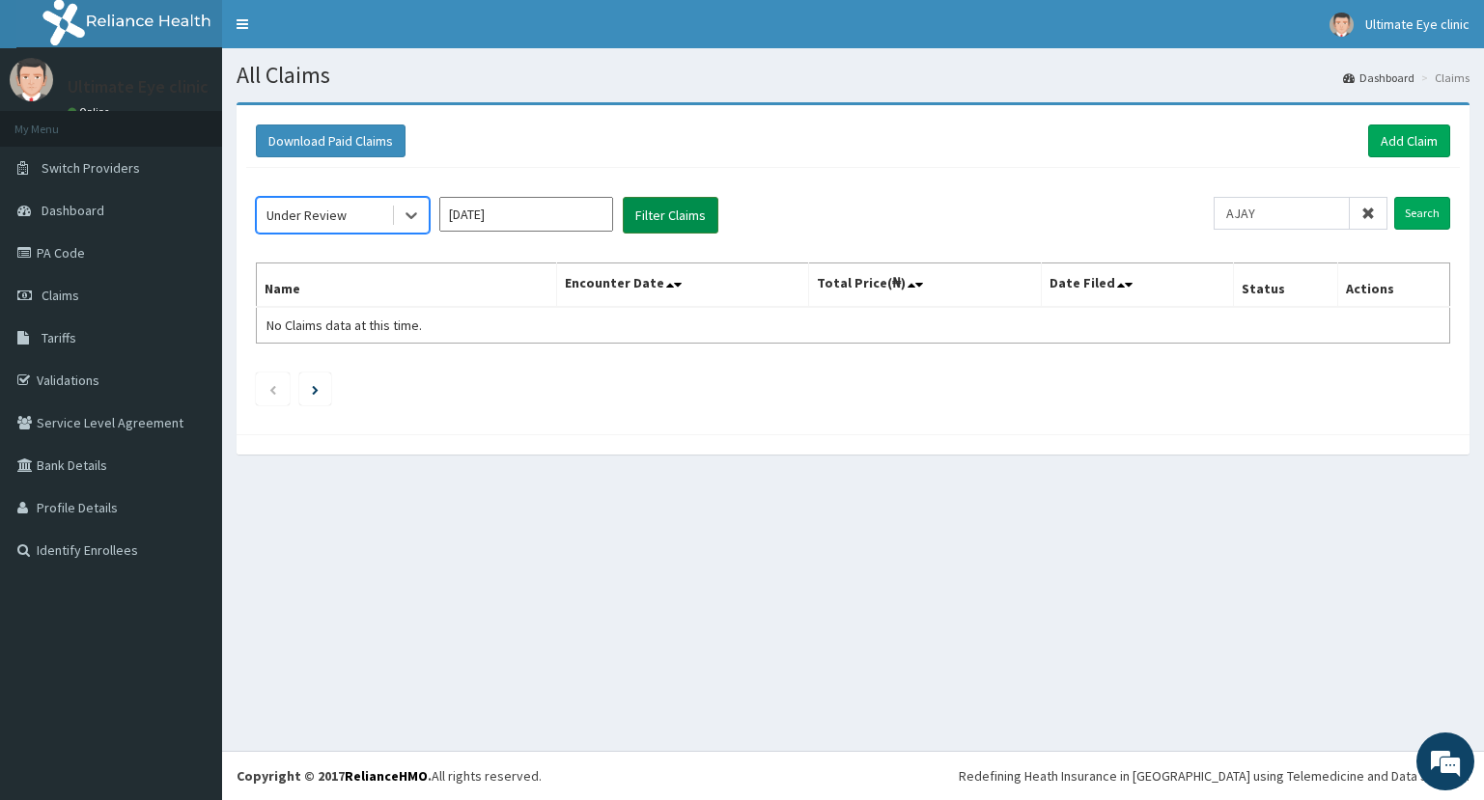
click at [680, 220] on button "Filter Claims" at bounding box center [671, 215] width 96 height 37
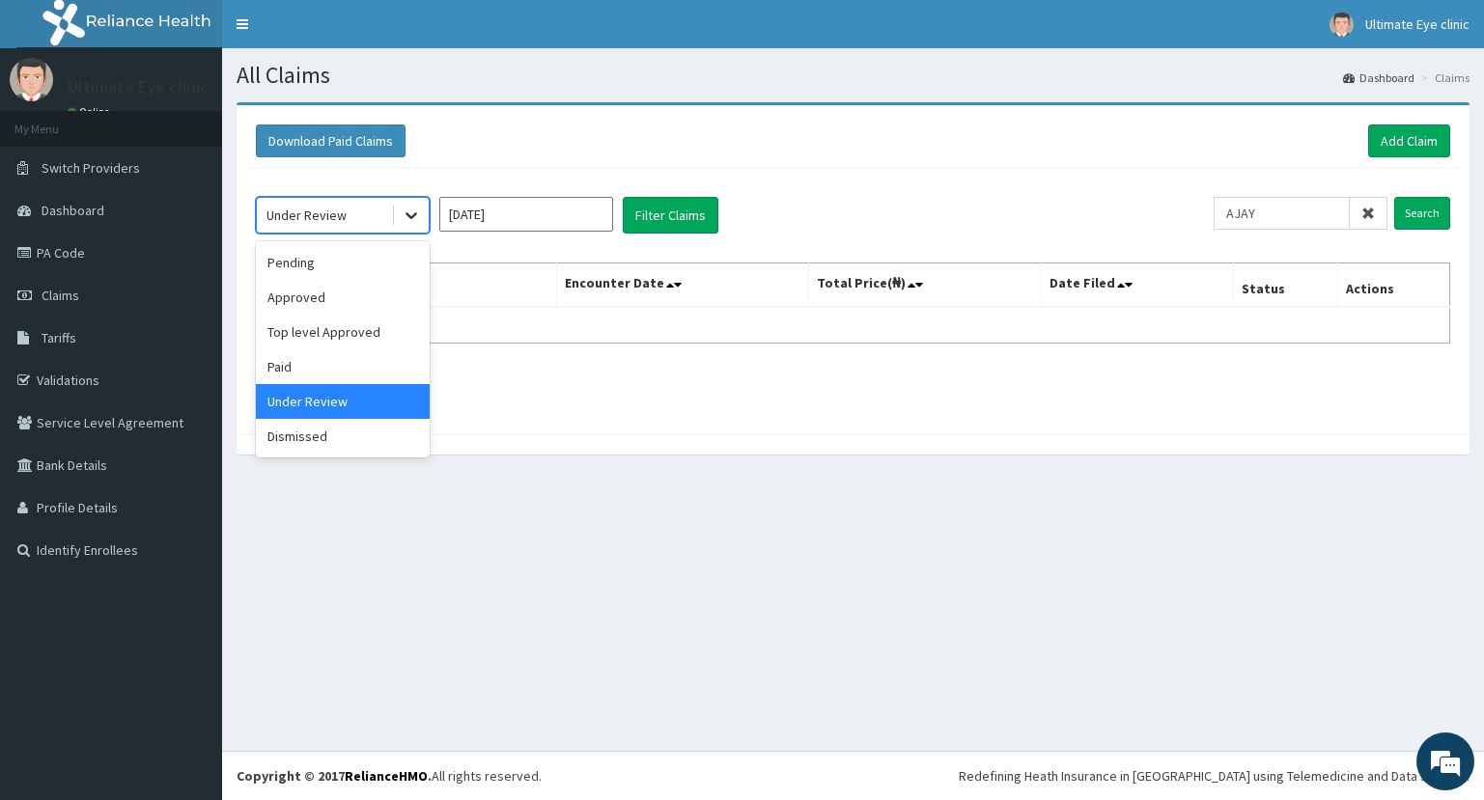
click at [409, 220] on icon at bounding box center [411, 215] width 19 height 19
click at [369, 296] on div "Approved" at bounding box center [343, 297] width 174 height 35
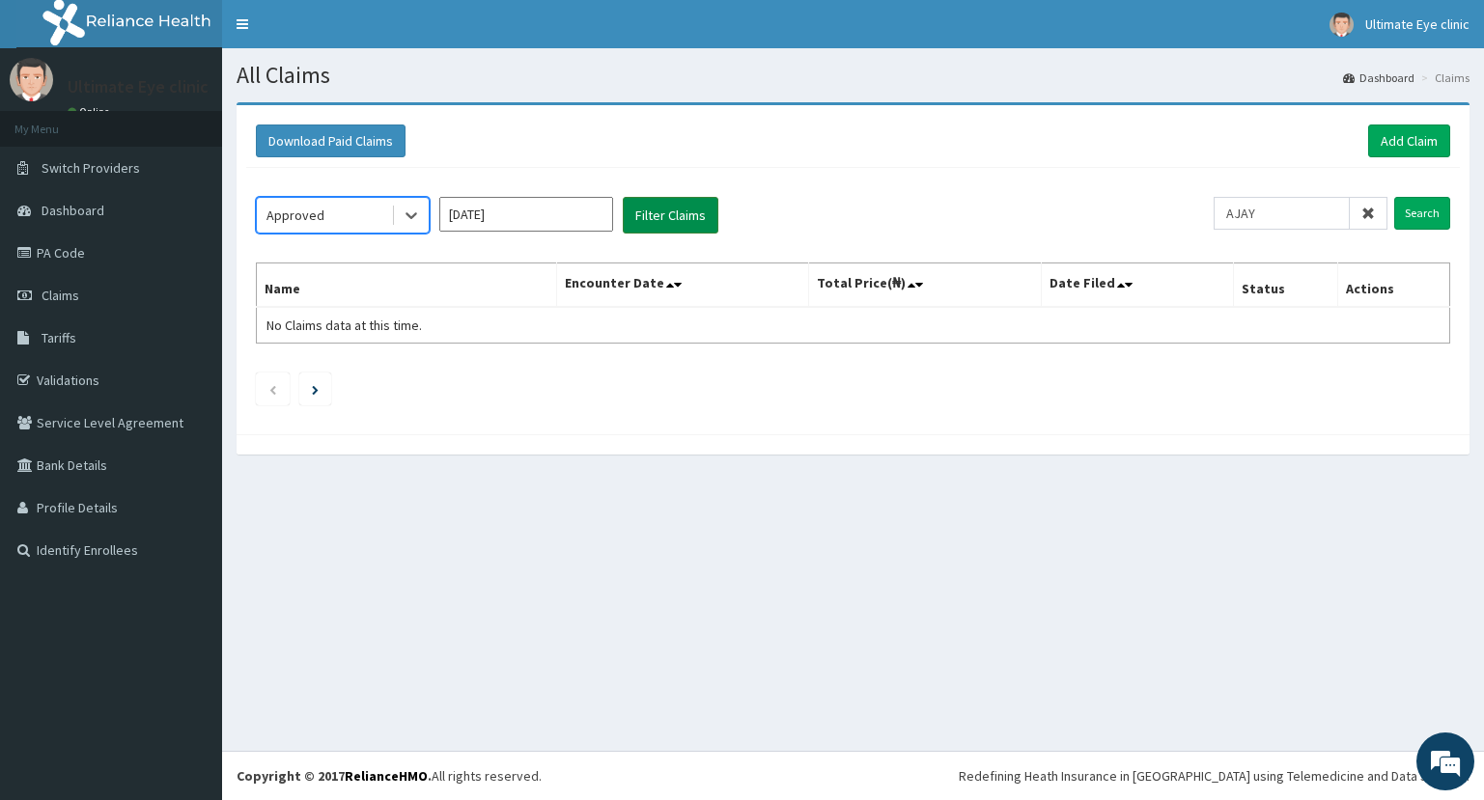
click at [641, 213] on button "Filter Claims" at bounding box center [671, 215] width 96 height 37
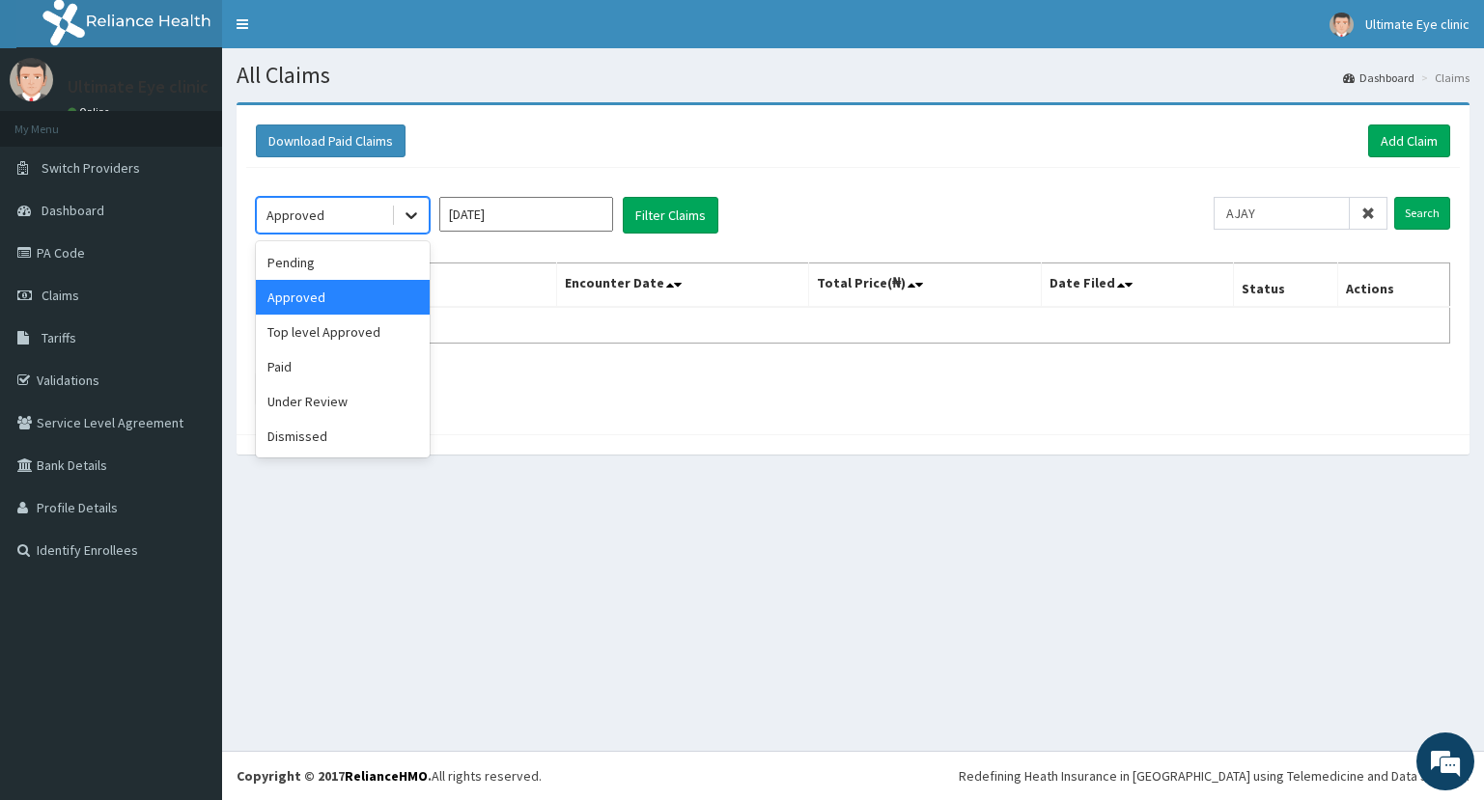
click at [419, 218] on icon at bounding box center [411, 215] width 19 height 19
click at [353, 375] on div "Paid" at bounding box center [343, 366] width 174 height 35
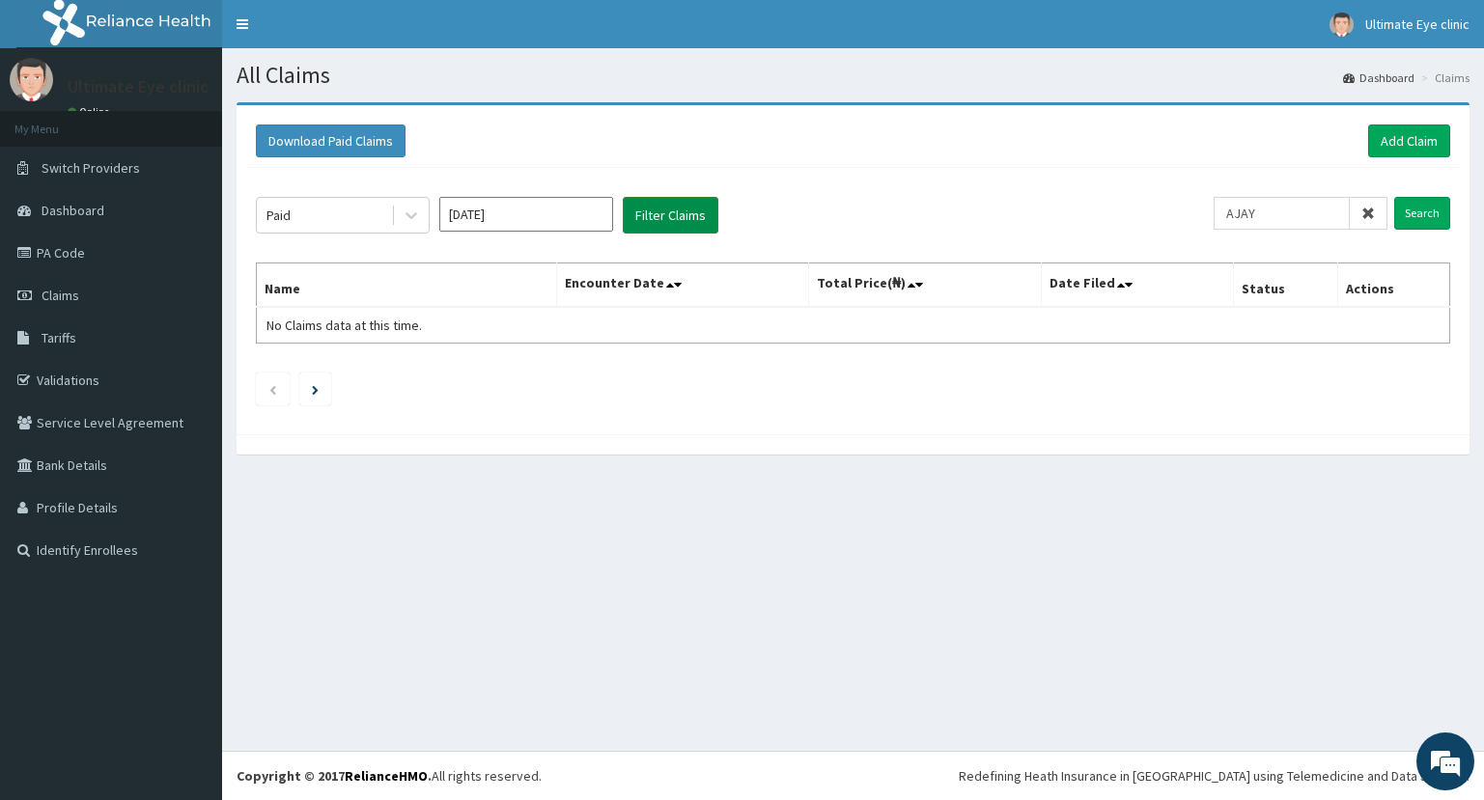
click at [670, 216] on button "Filter Claims" at bounding box center [671, 215] width 96 height 37
